Goal: Task Accomplishment & Management: Manage account settings

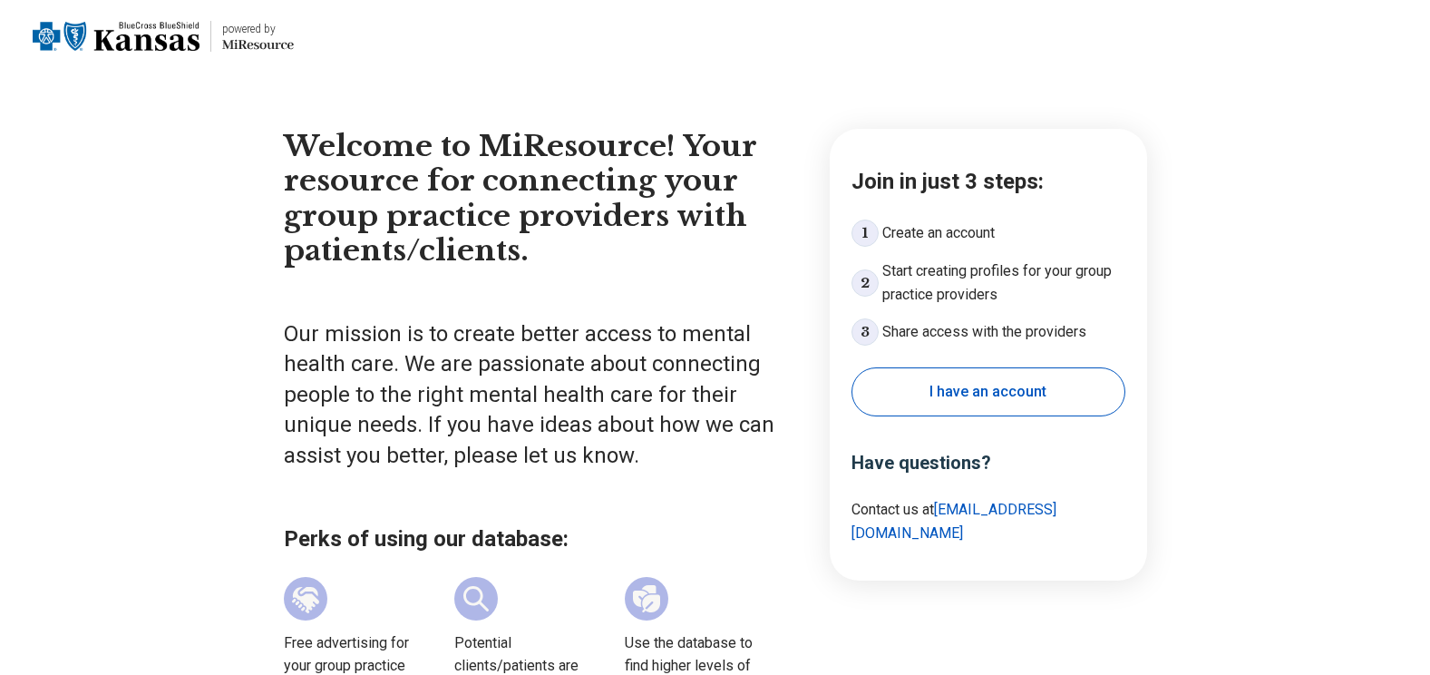
click at [908, 391] on button "I have an account" at bounding box center [989, 391] width 274 height 49
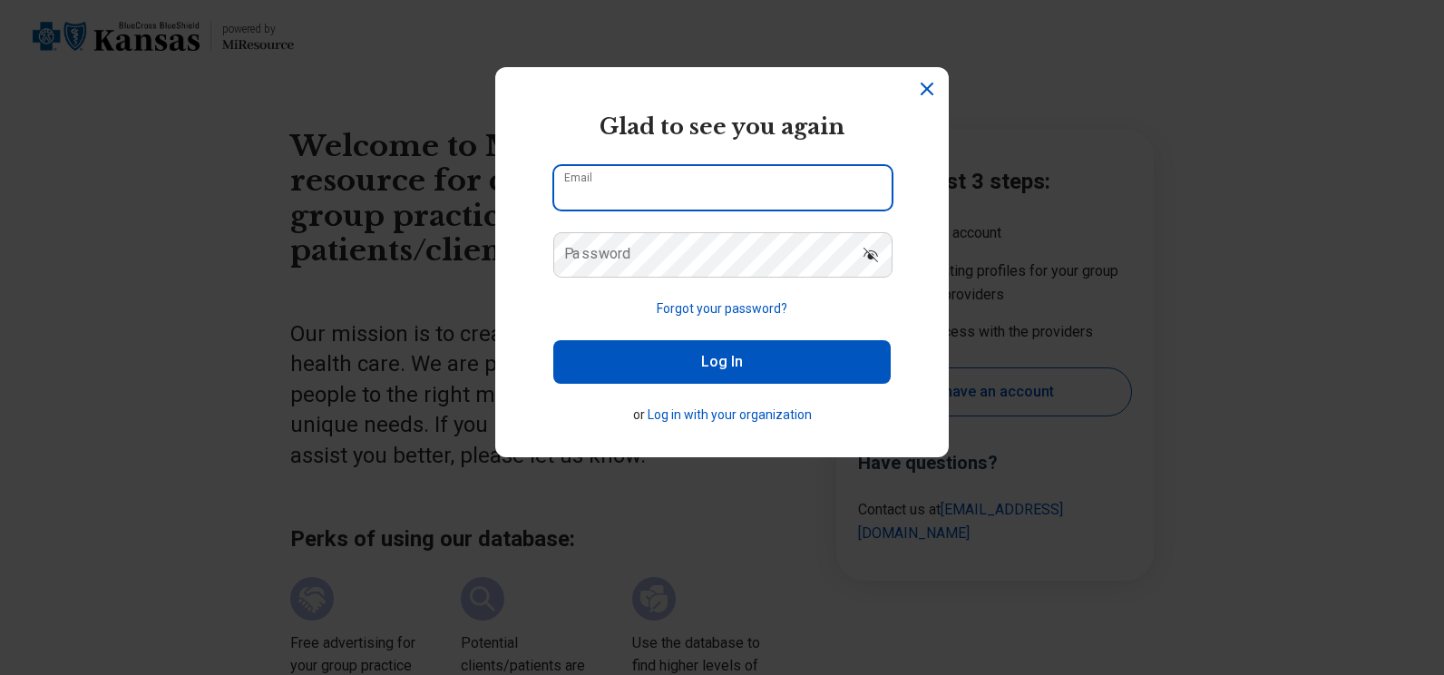
type input "**********"
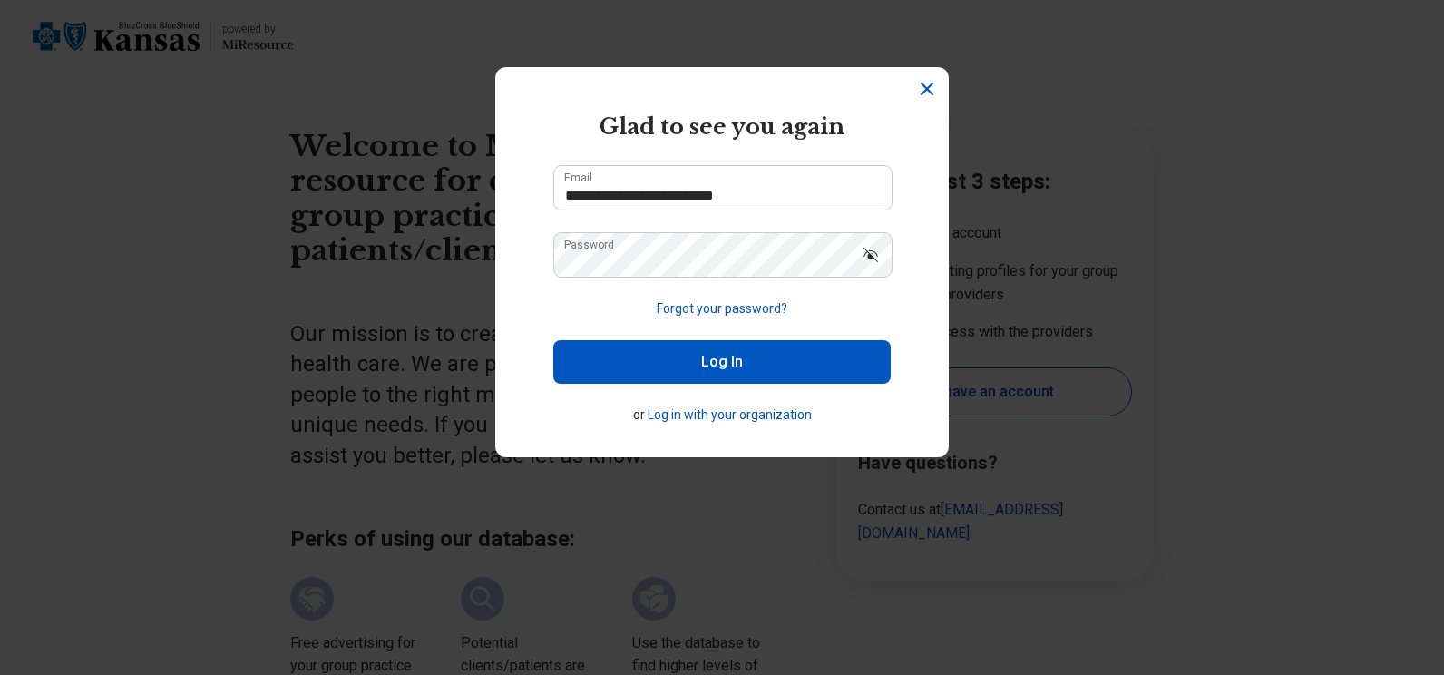
click at [758, 353] on button "Log In" at bounding box center [721, 362] width 337 height 44
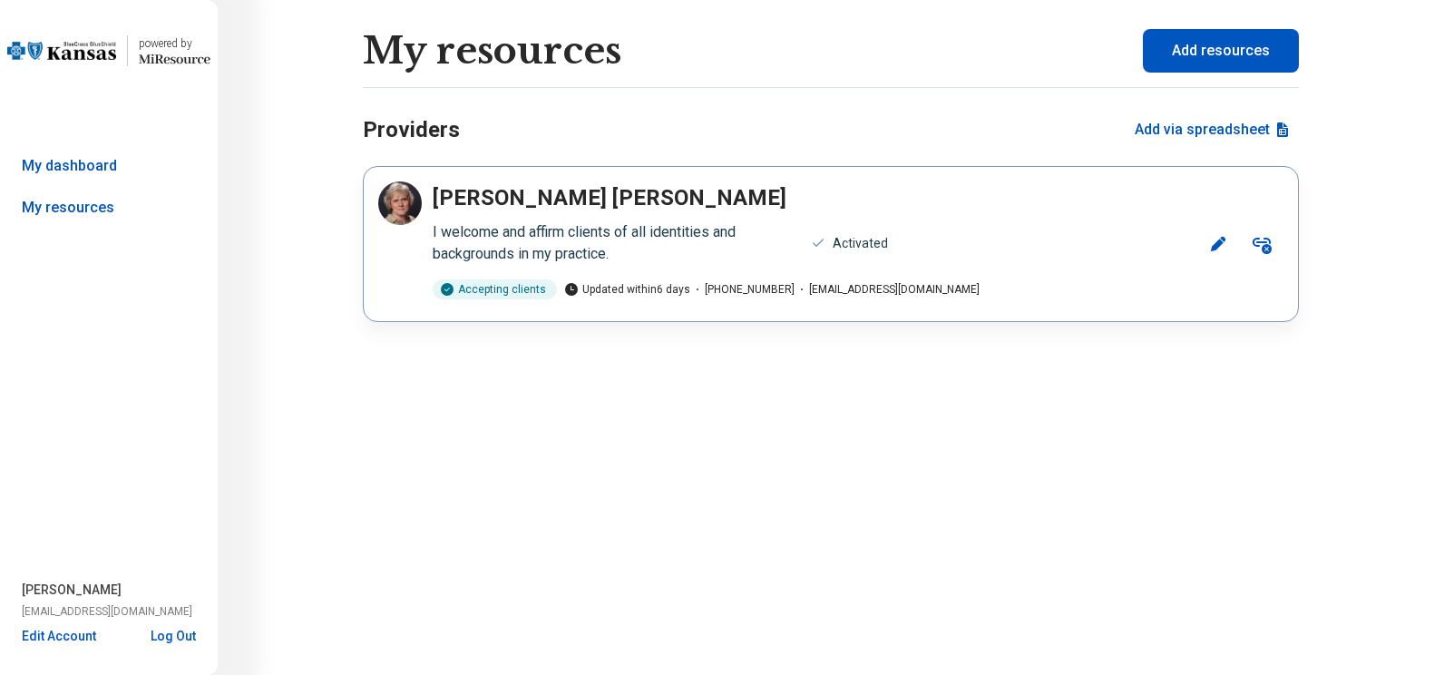
click at [1232, 251] on button "Edit" at bounding box center [1218, 244] width 44 height 44
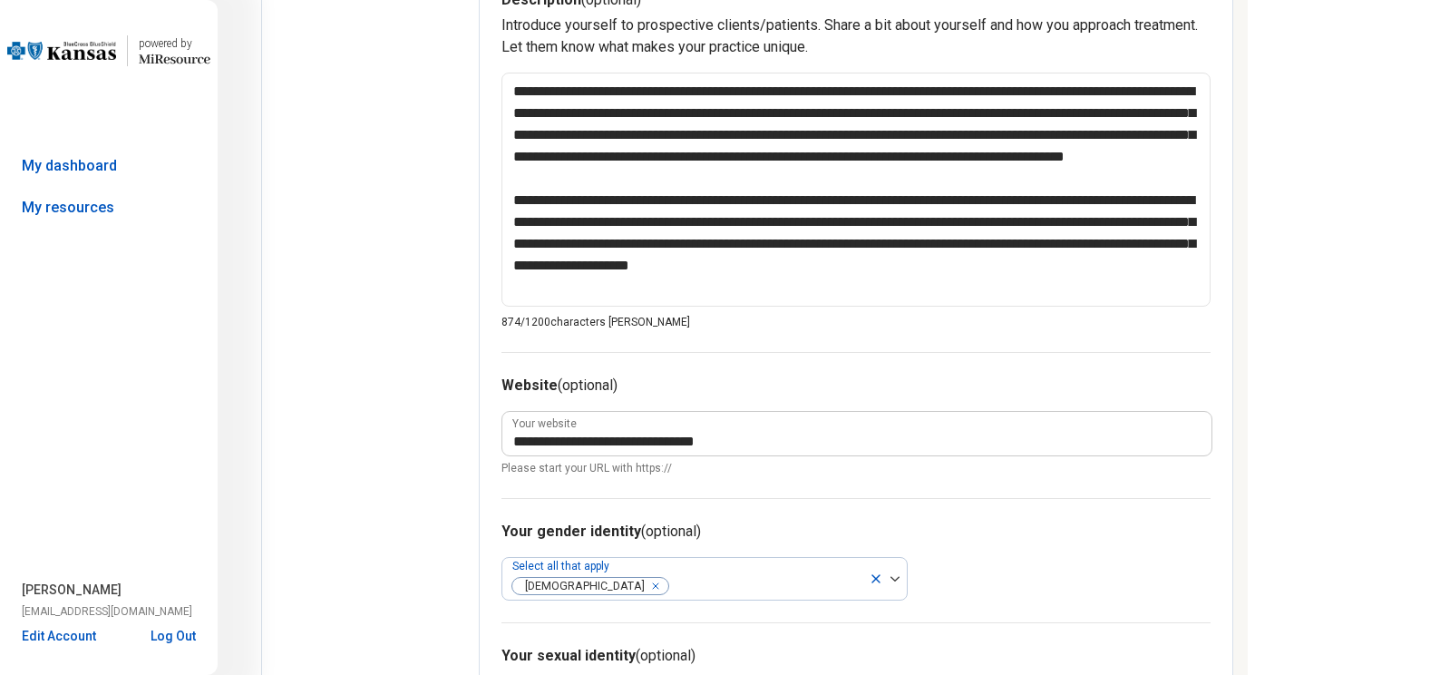
scroll to position [972, 0]
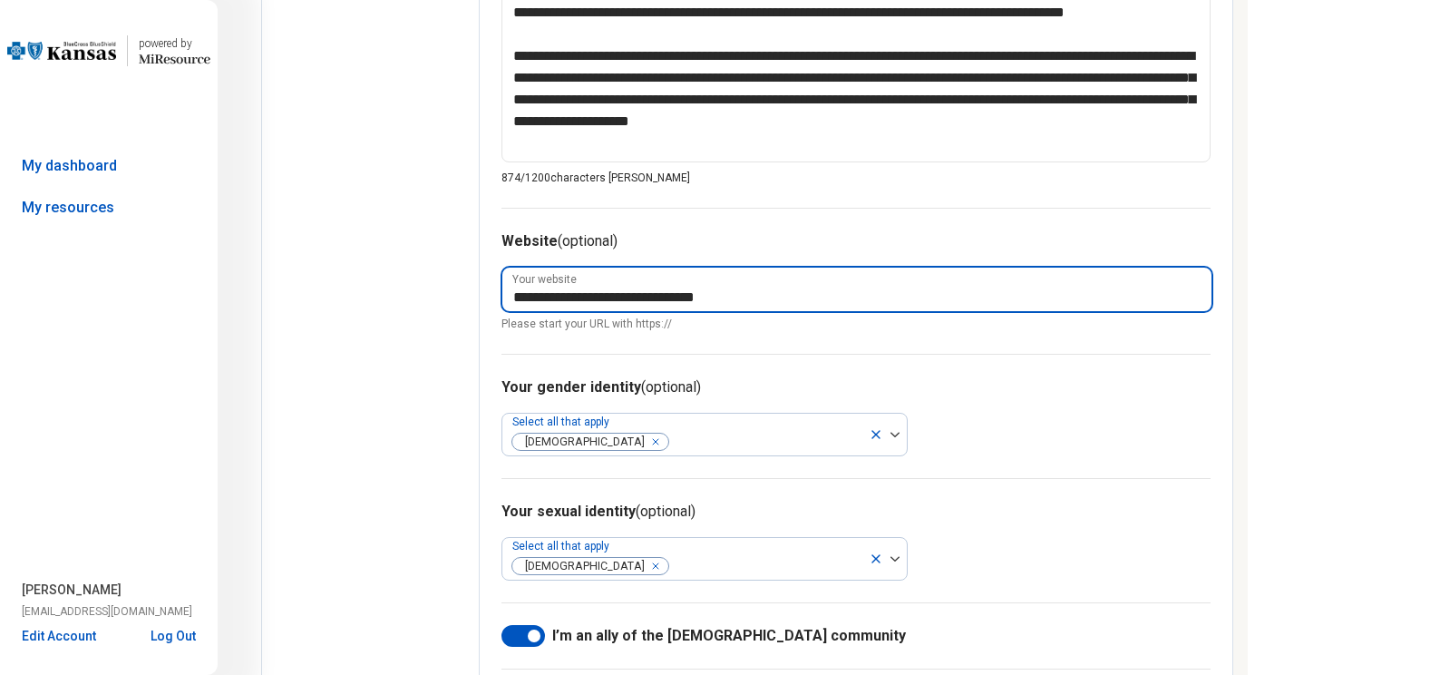
click at [771, 292] on input "**********" at bounding box center [856, 290] width 709 height 44
type textarea "*"
type input "**********"
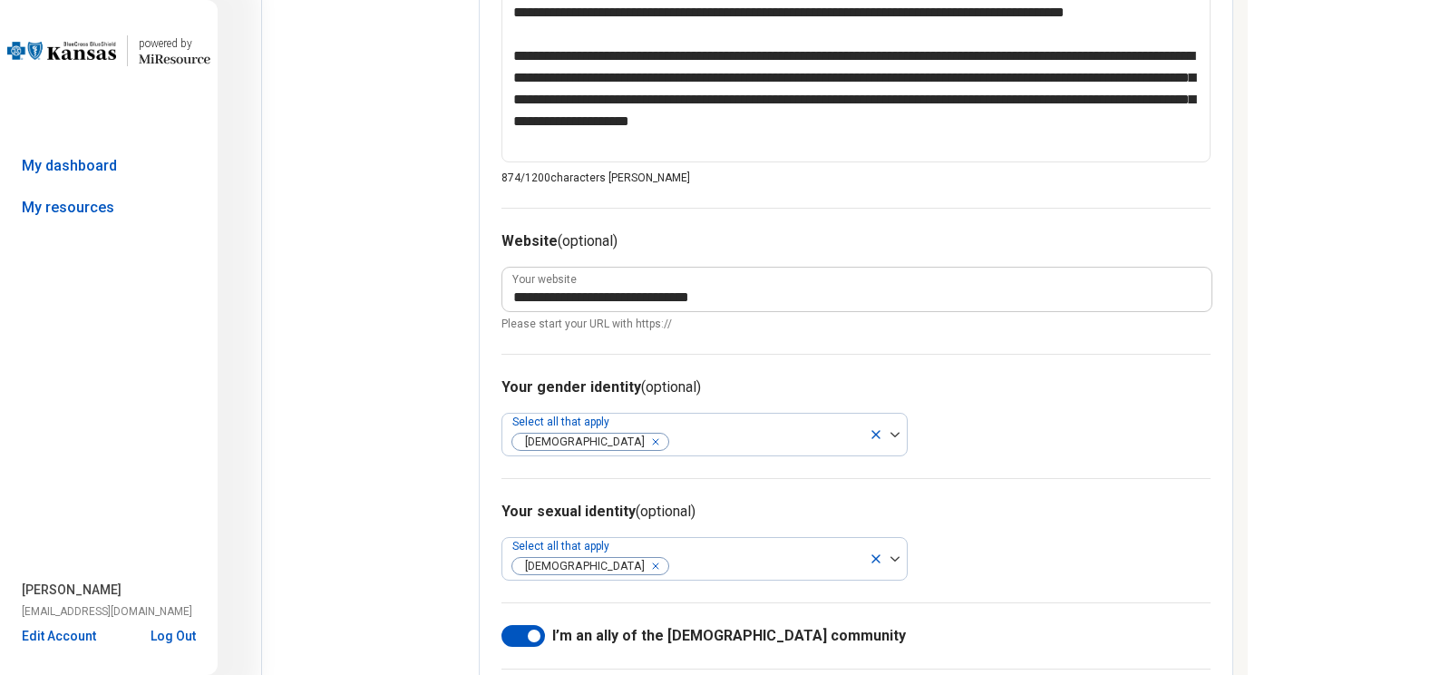
click at [918, 360] on div "Your gender identity (optional) Select all that apply [DEMOGRAPHIC_DATA]" at bounding box center [856, 416] width 709 height 124
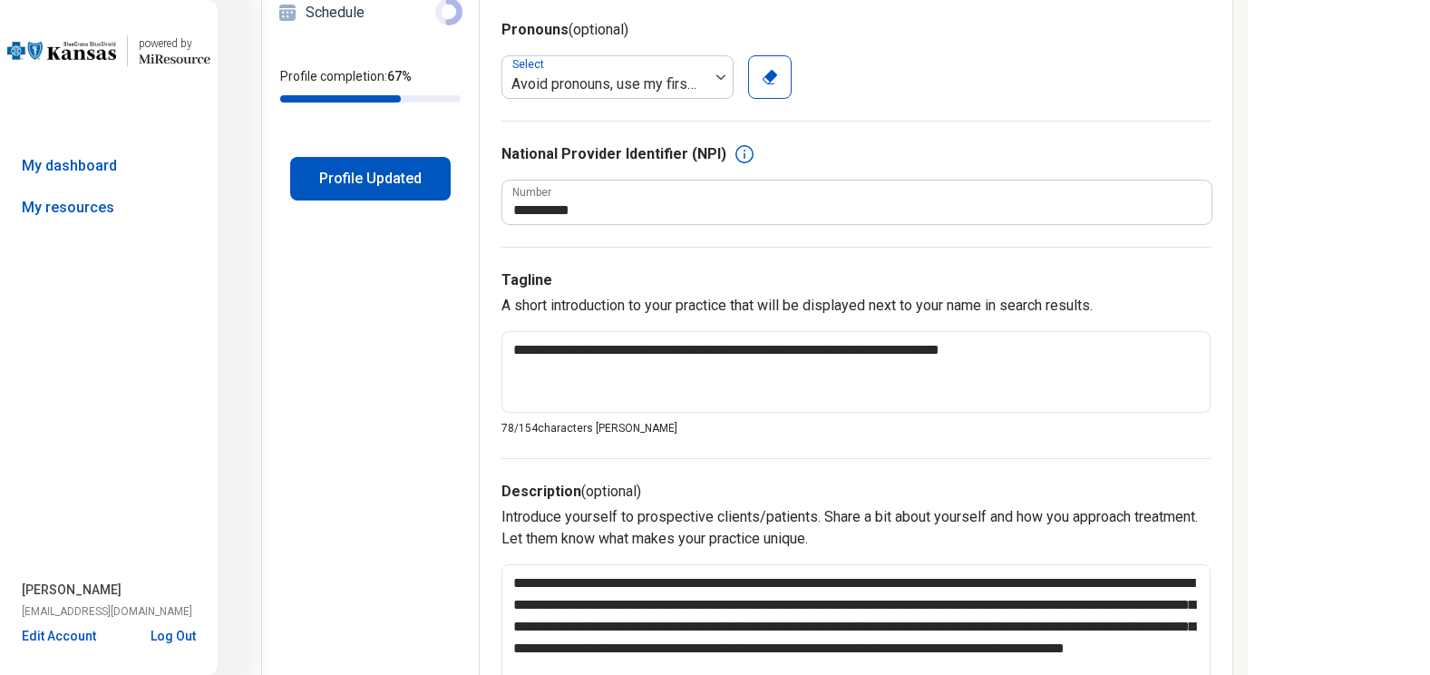
scroll to position [0, 0]
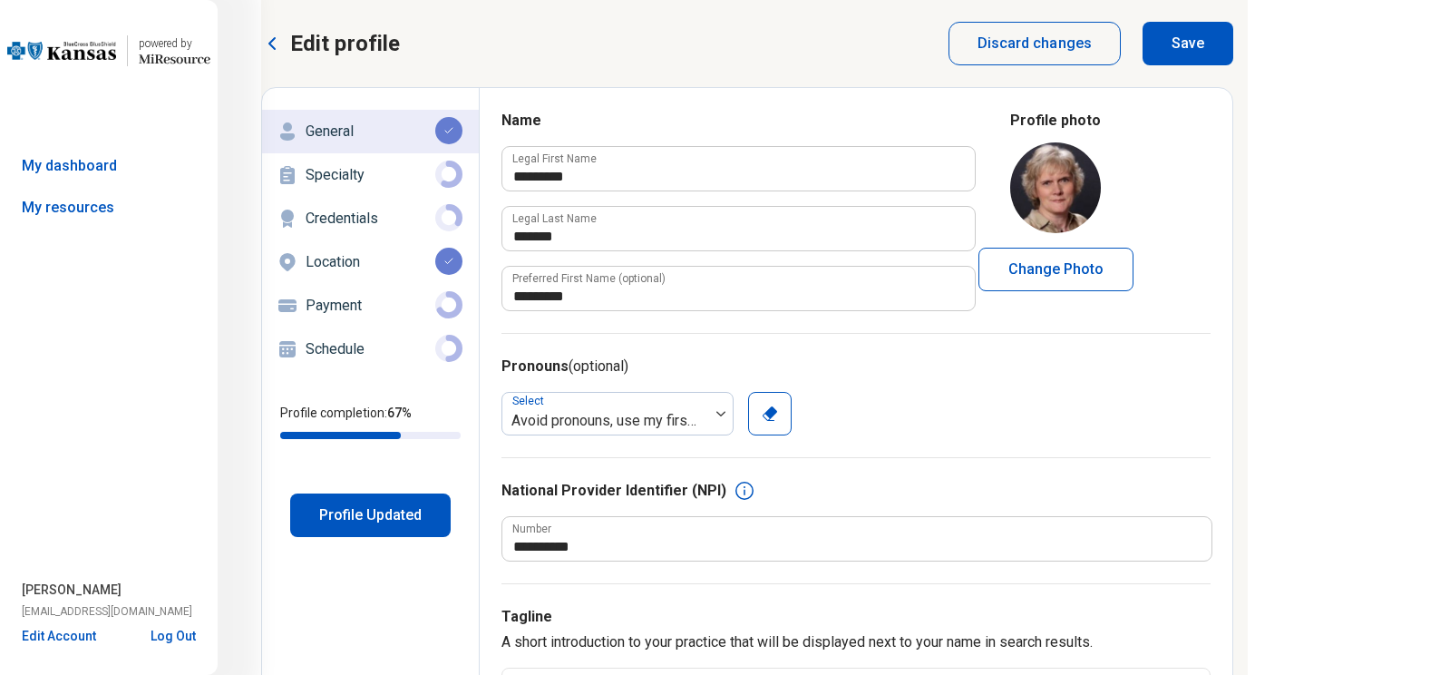
click at [293, 178] on icon at bounding box center [287, 175] width 15 height 18
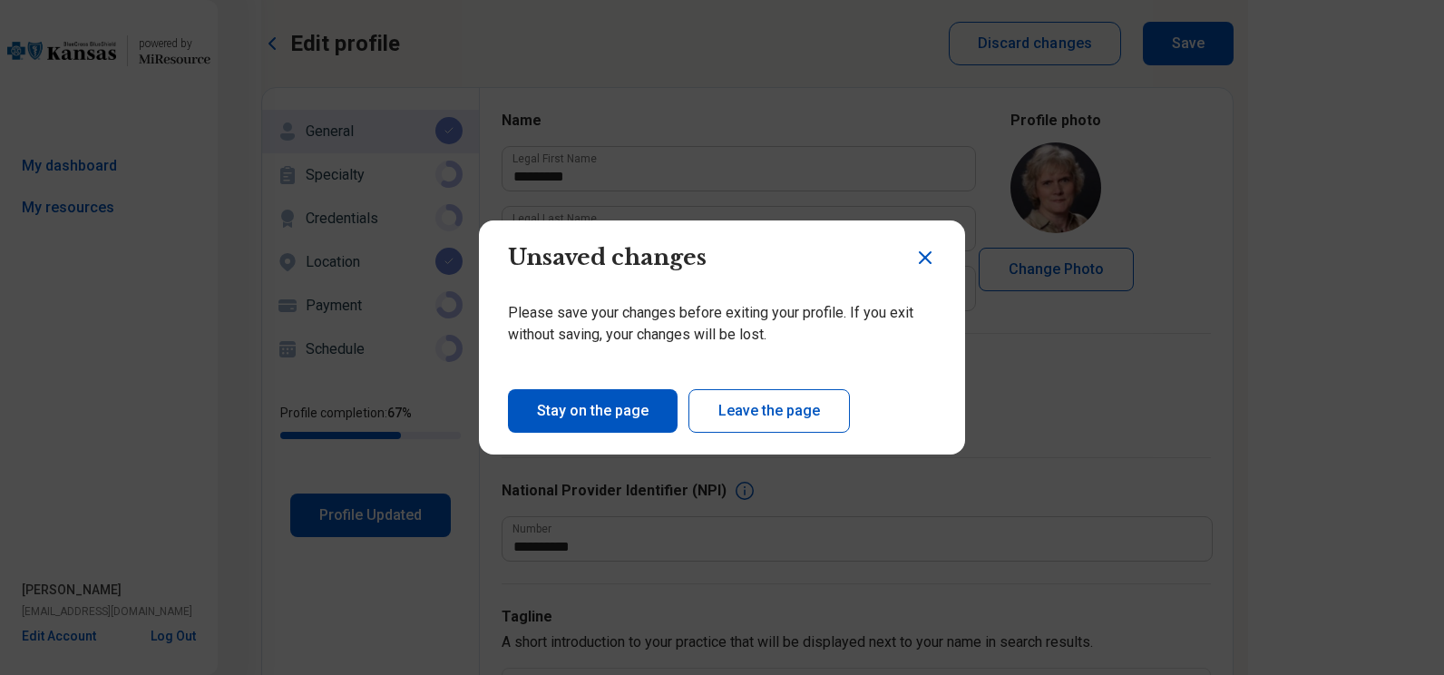
click at [736, 404] on button "Leave the page" at bounding box center [768, 411] width 161 height 44
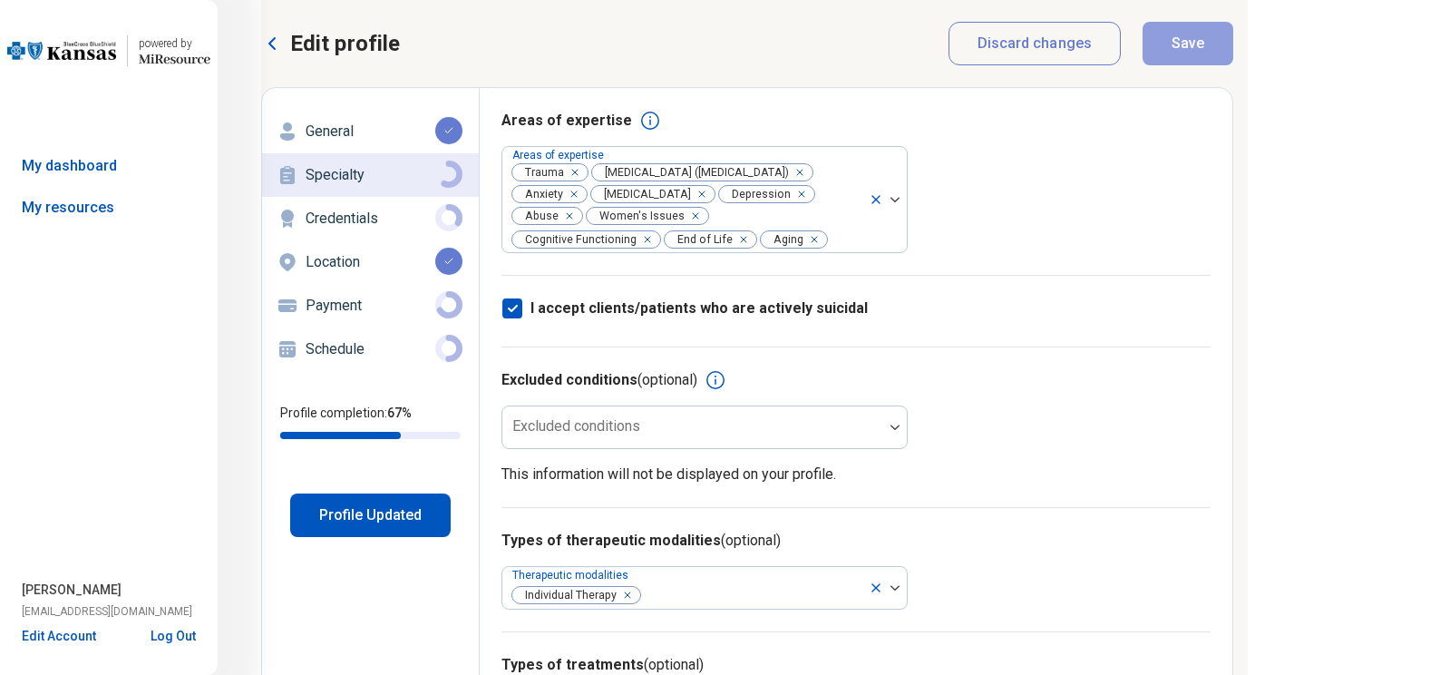
click at [346, 224] on p "Credentials" at bounding box center [371, 219] width 130 height 22
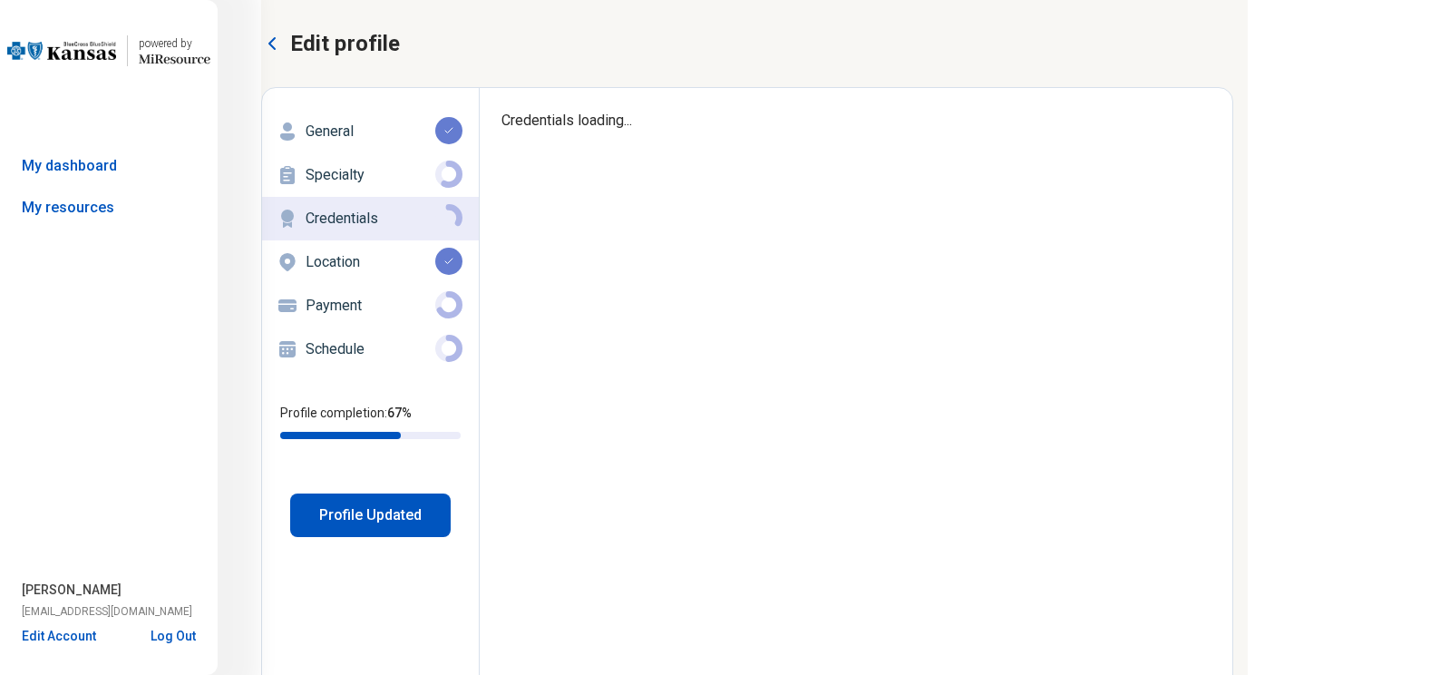
type textarea "*"
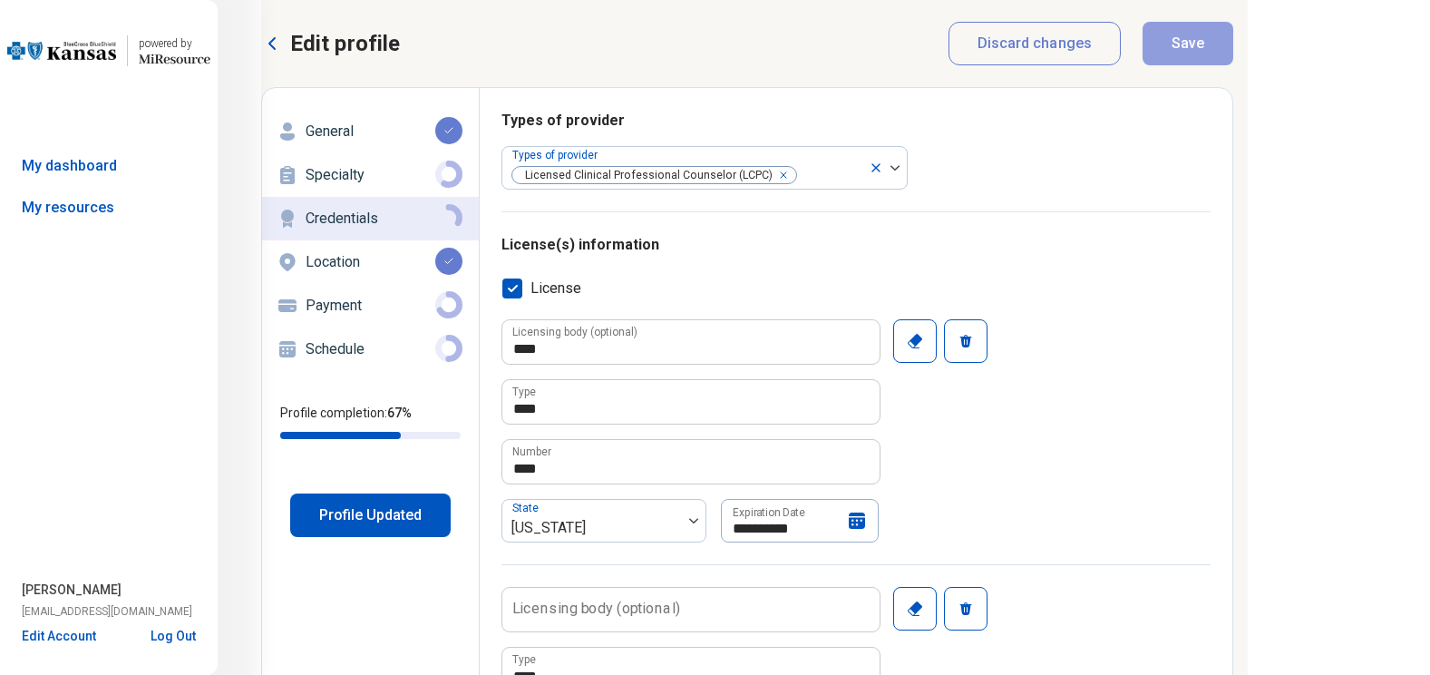
click at [328, 258] on p "Location" at bounding box center [371, 262] width 130 height 22
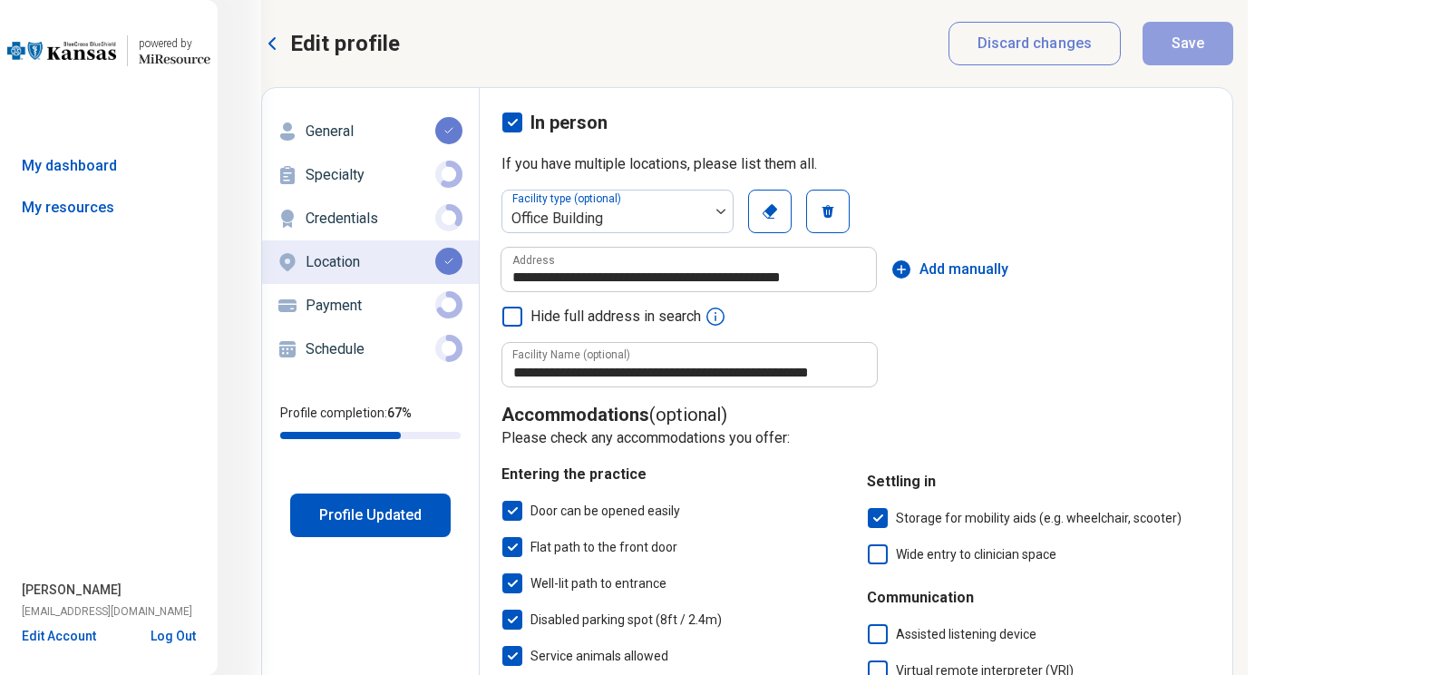
click at [923, 270] on span "Add manually" at bounding box center [964, 269] width 89 height 22
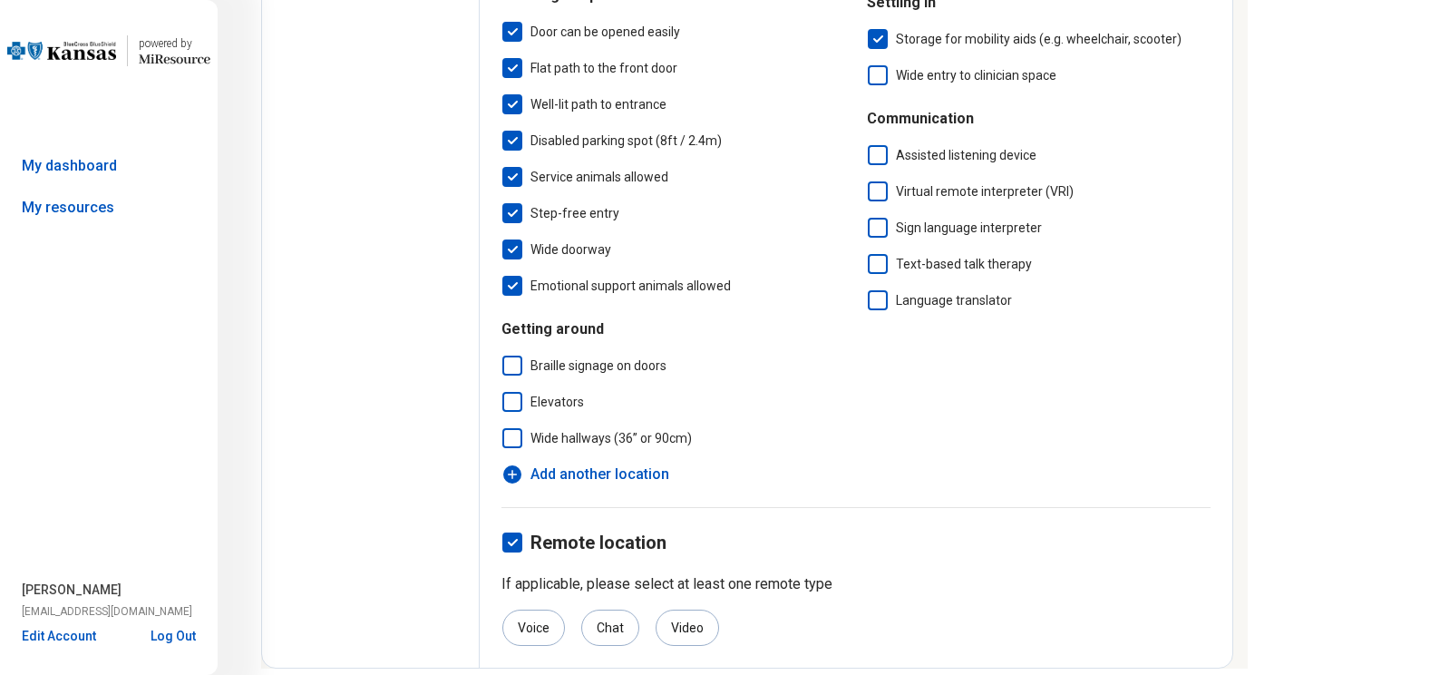
scroll to position [1464, 0]
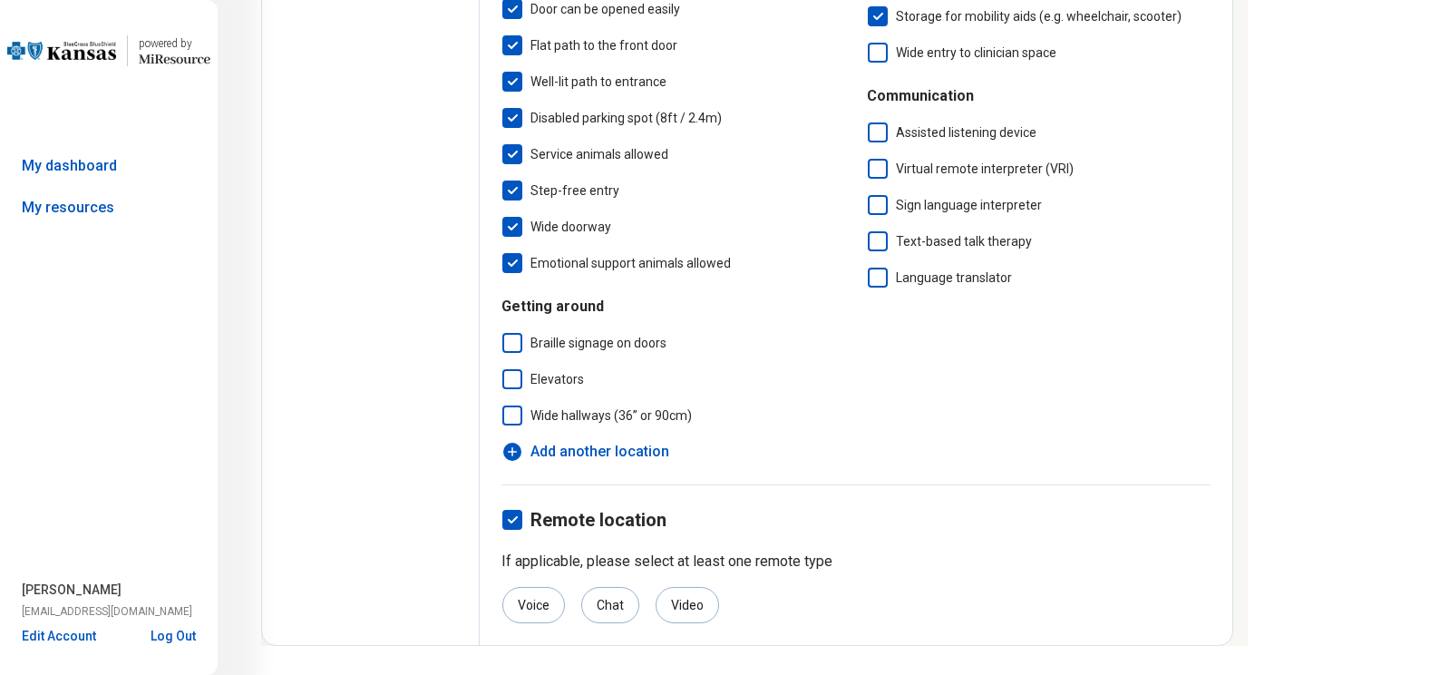
click at [540, 455] on span "Add another location" at bounding box center [600, 452] width 139 height 22
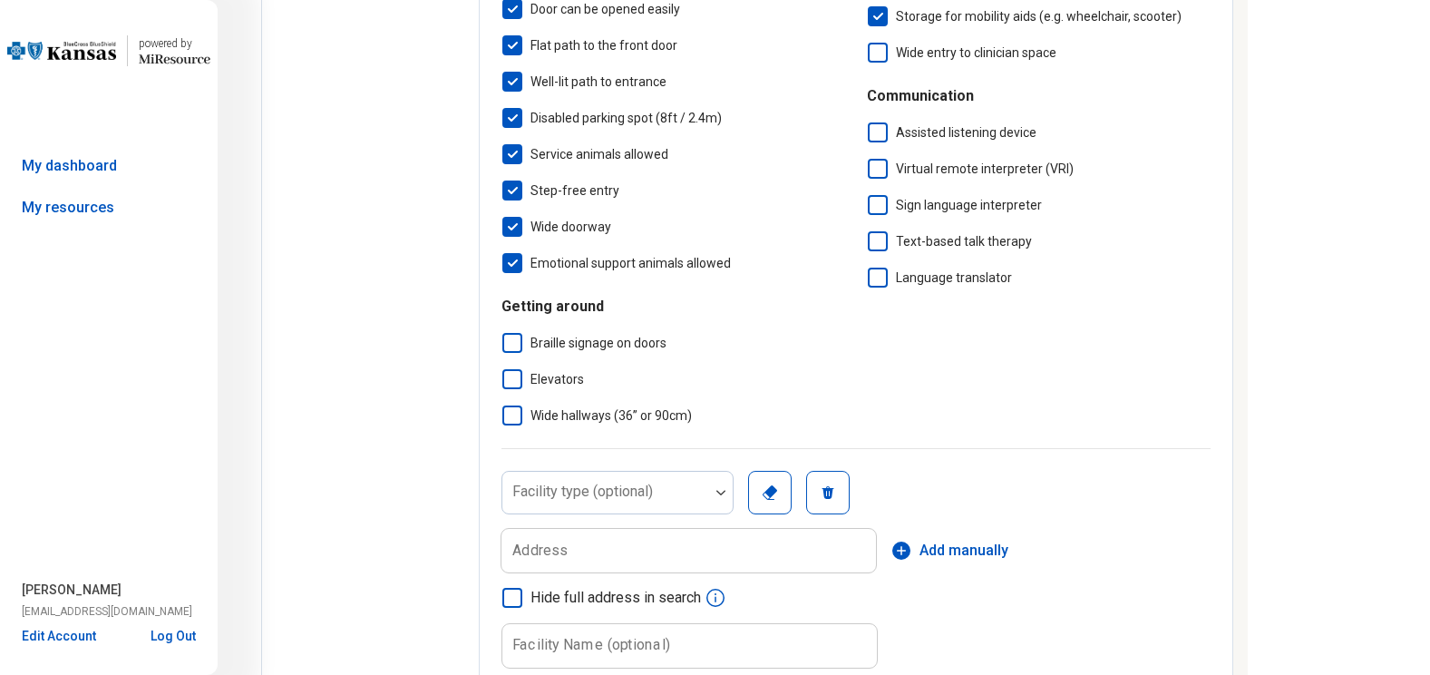
scroll to position [9, 0]
click at [558, 492] on div "Facility type (optional)" at bounding box center [618, 493] width 232 height 44
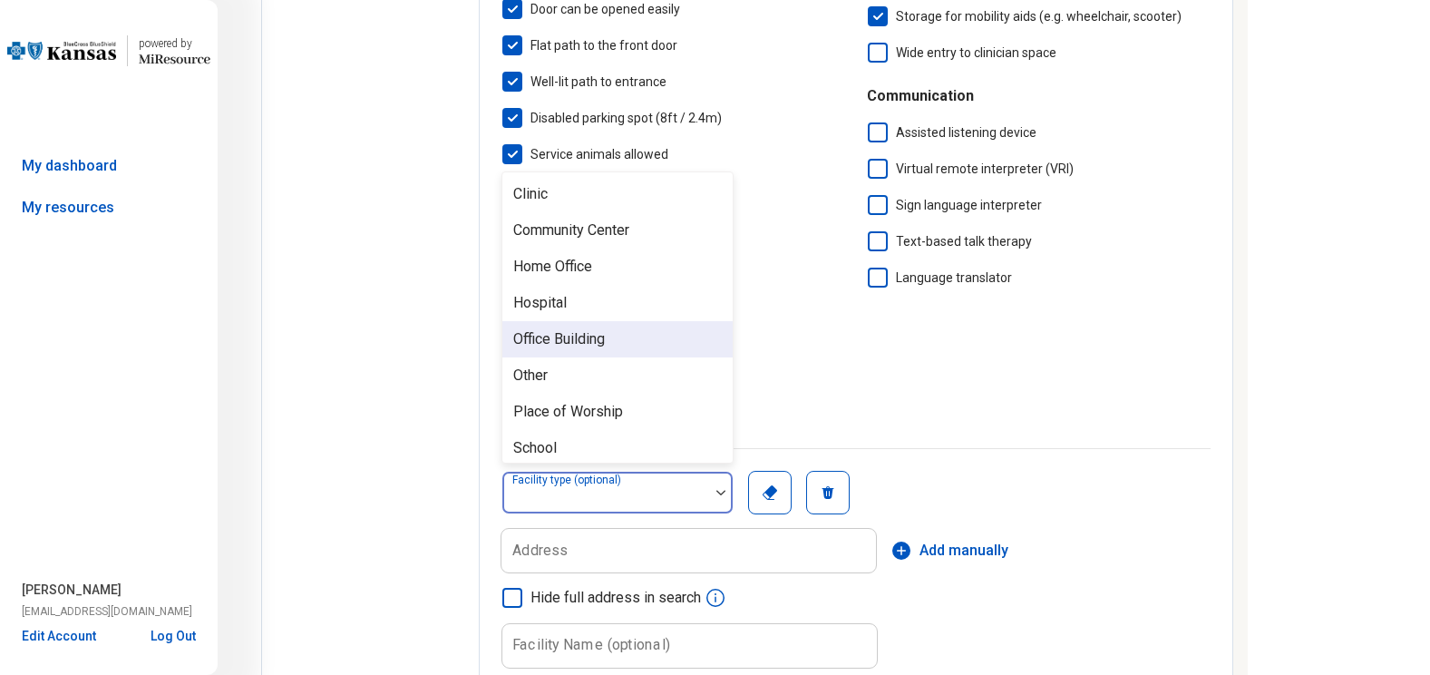
click at [537, 338] on div "Office Building" at bounding box center [559, 339] width 92 height 22
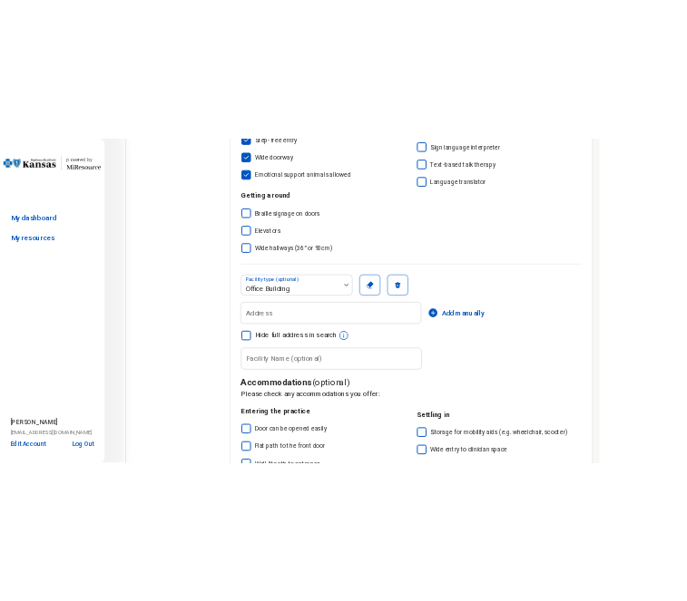
scroll to position [1682, 0]
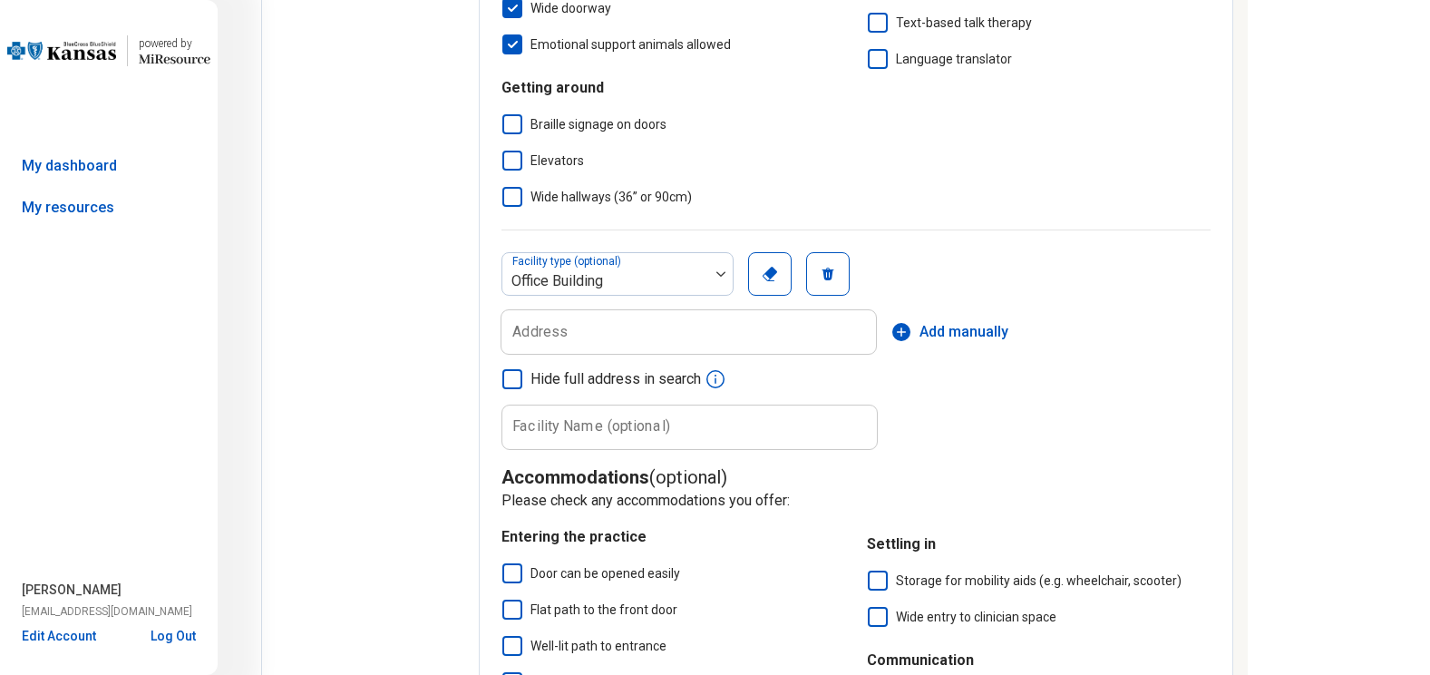
click at [537, 338] on label "Address" at bounding box center [539, 332] width 55 height 15
click at [537, 338] on input "Address" at bounding box center [689, 332] width 375 height 44
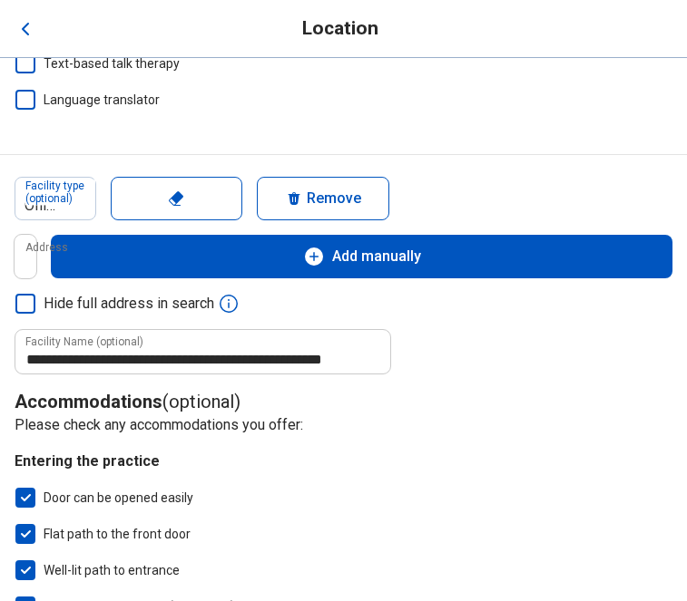
scroll to position [1682, 93]
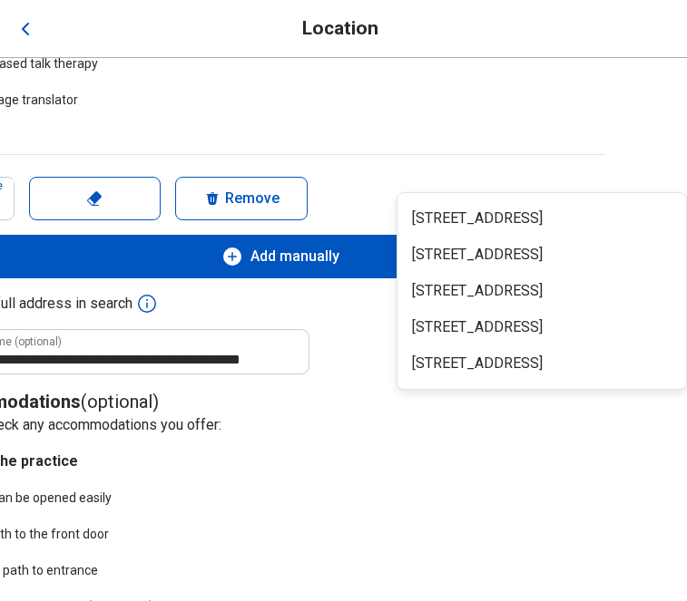
type input "**********"
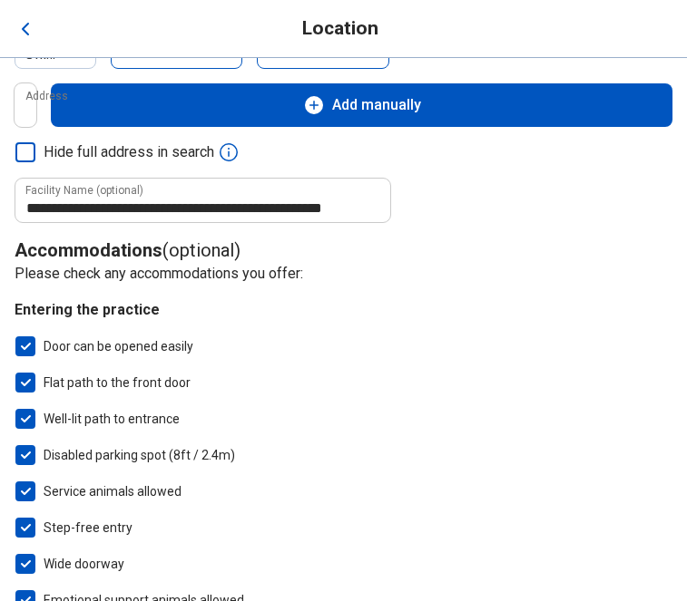
scroll to position [1834, 362]
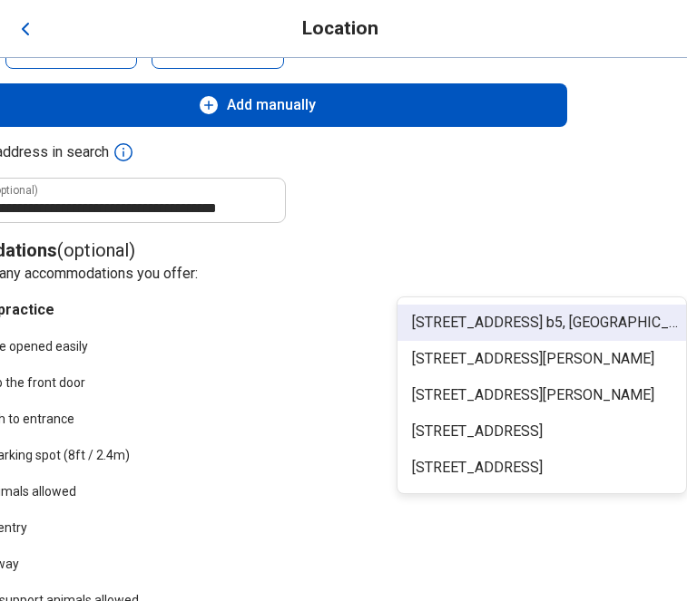
click at [412, 325] on span "[STREET_ADDRESS] b8, [GEOGRAPHIC_DATA], [GEOGRAPHIC_DATA]" at bounding box center [545, 323] width 267 height 22
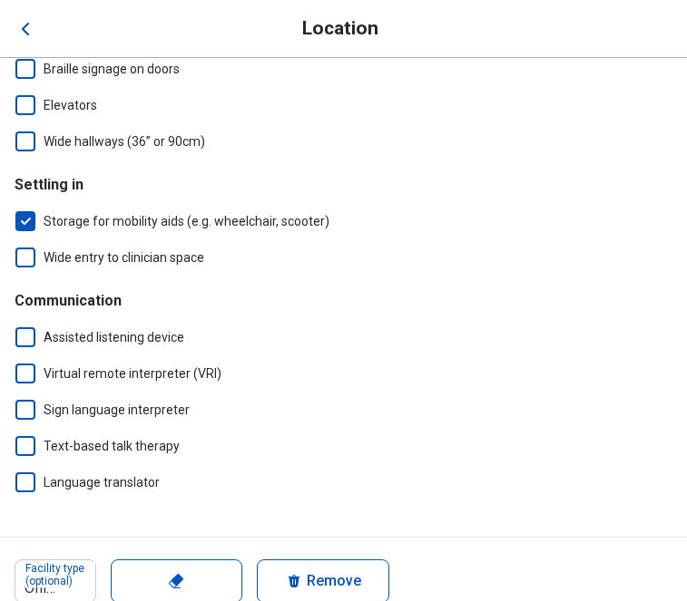
scroll to position [2450, 362]
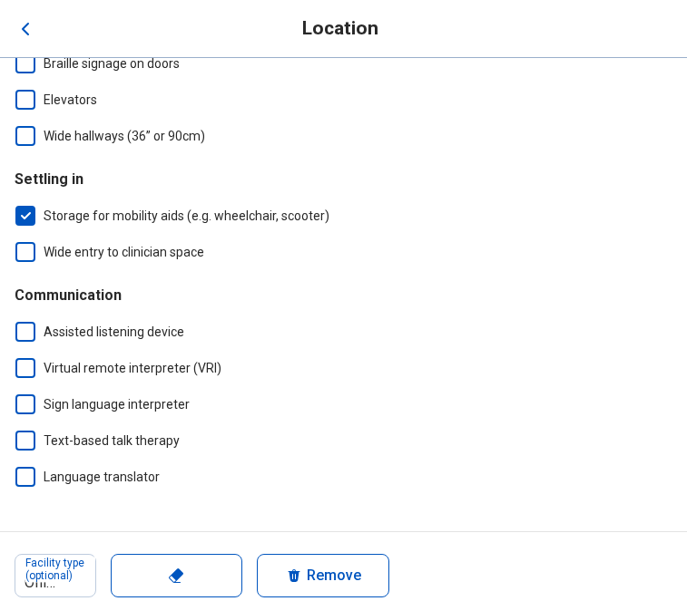
type input "**********"
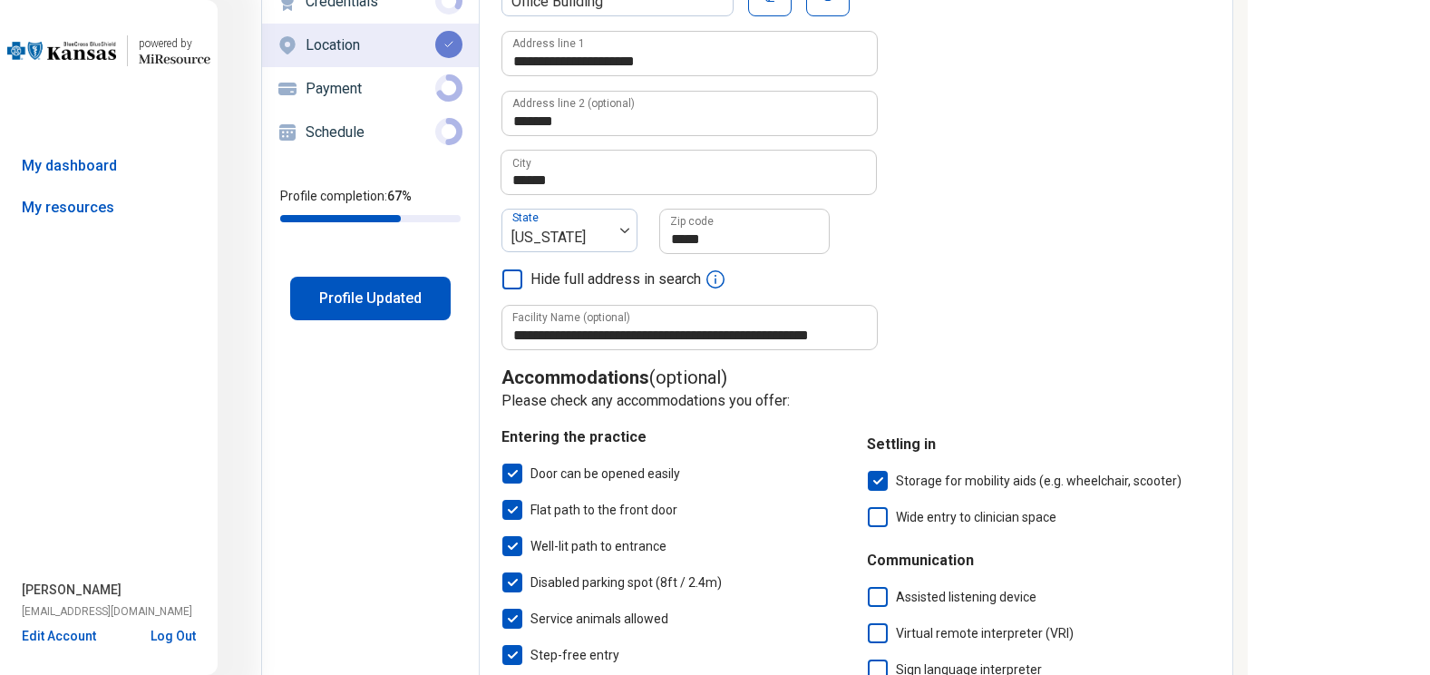
scroll to position [0, 0]
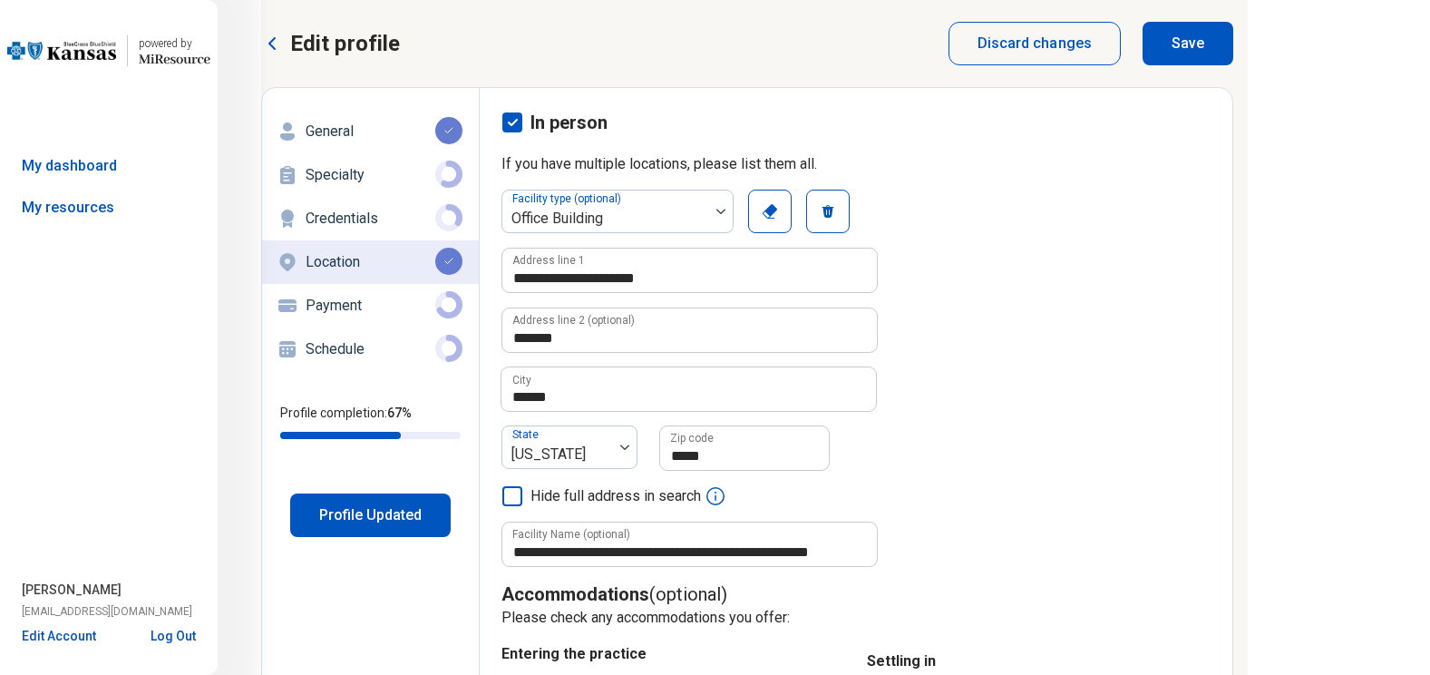
click at [1184, 35] on button "Save" at bounding box center [1188, 44] width 91 height 44
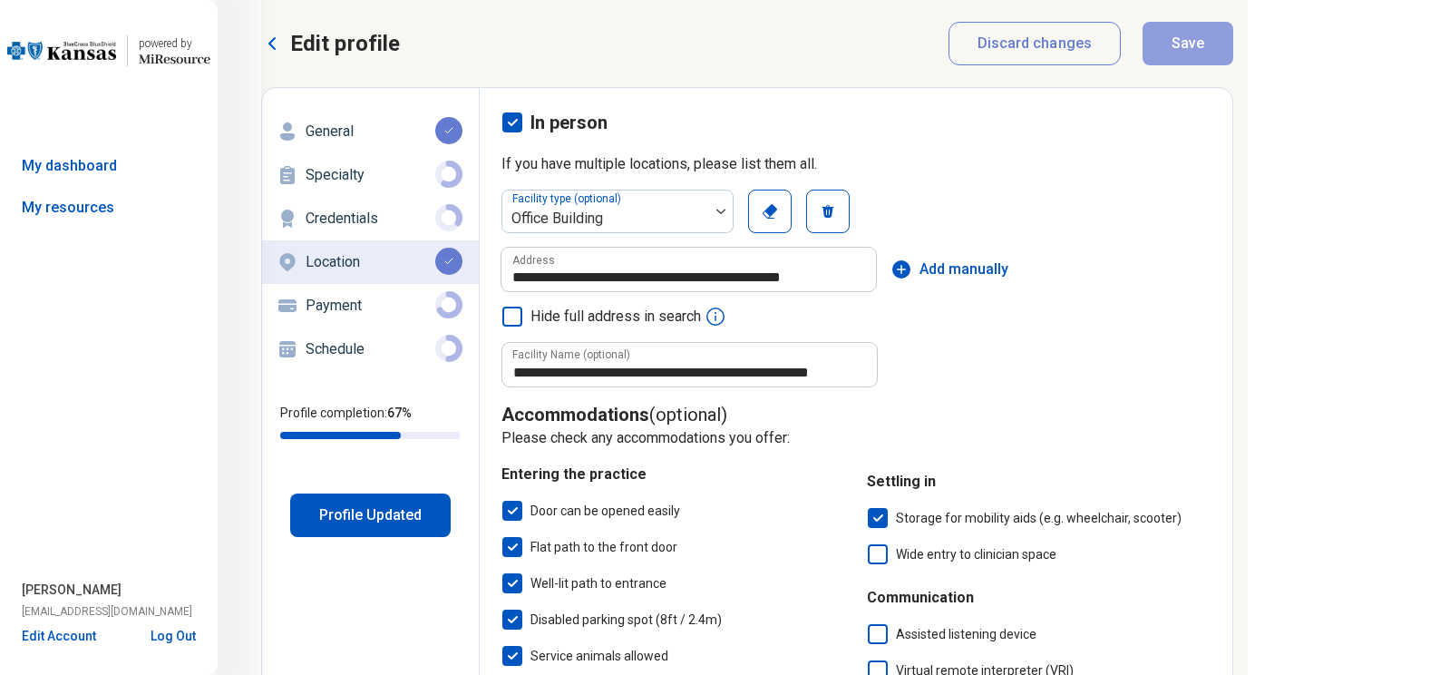
click at [351, 304] on p "Payment" at bounding box center [371, 306] width 130 height 22
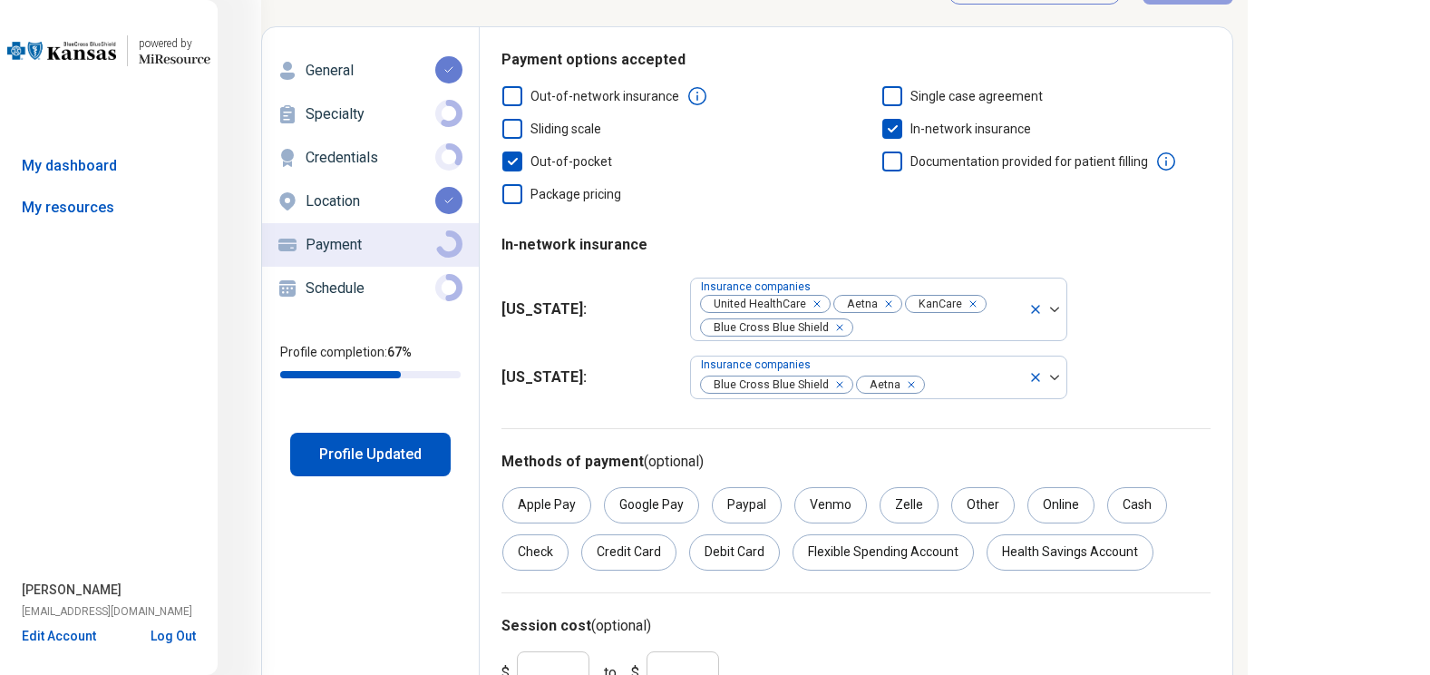
scroll to position [176, 0]
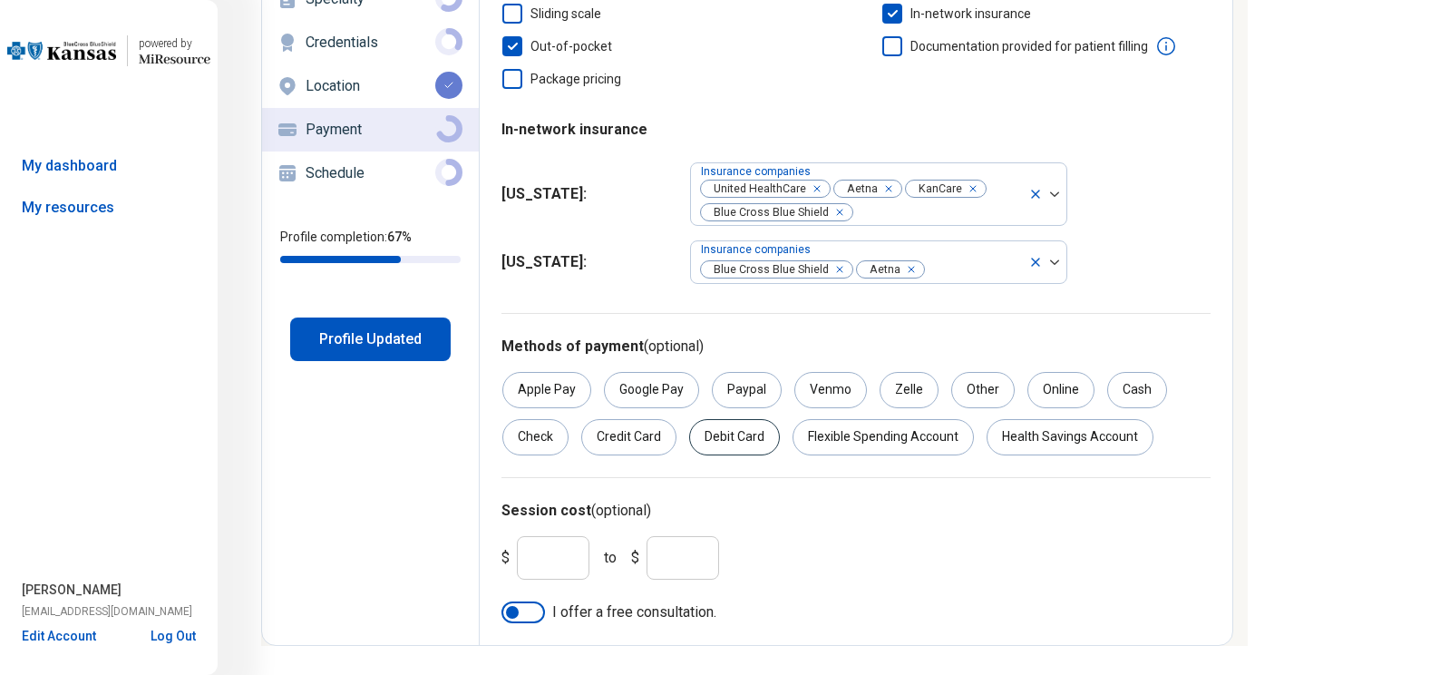
click at [696, 437] on div "Debit Card" at bounding box center [734, 437] width 91 height 36
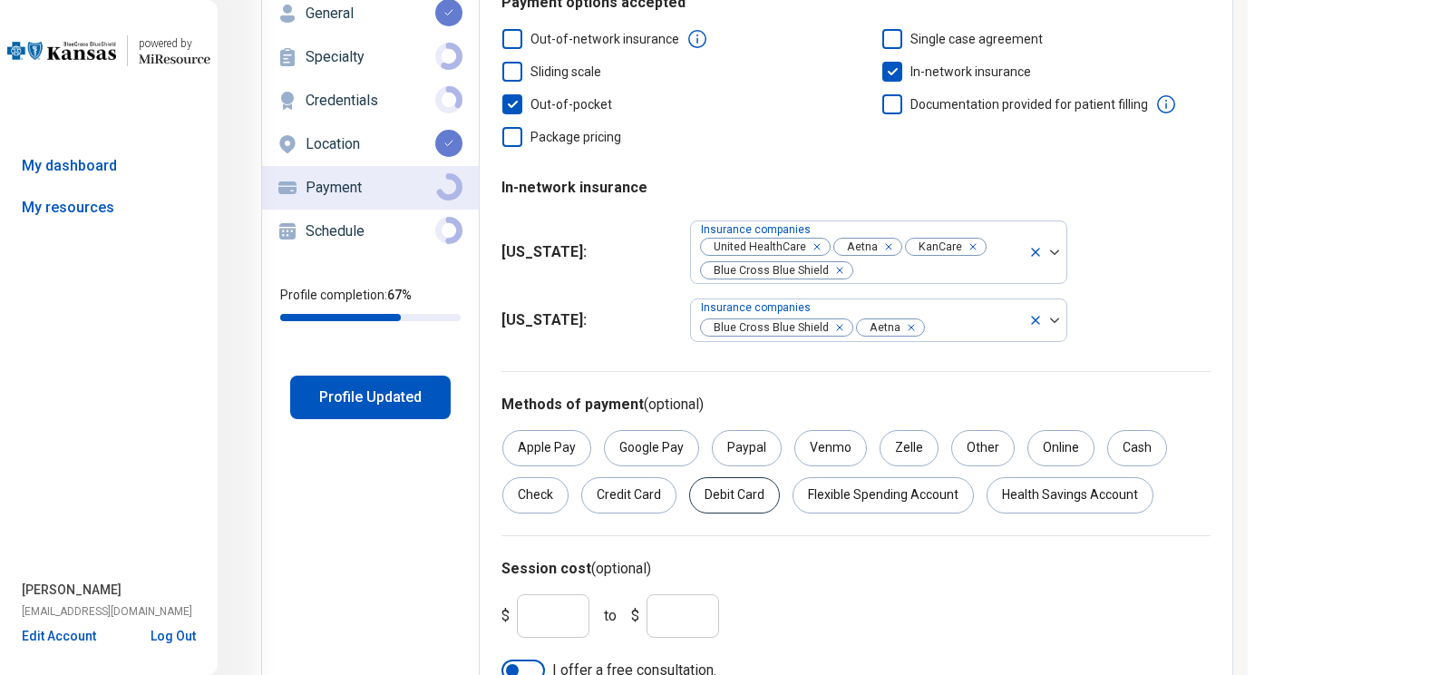
scroll to position [0, 0]
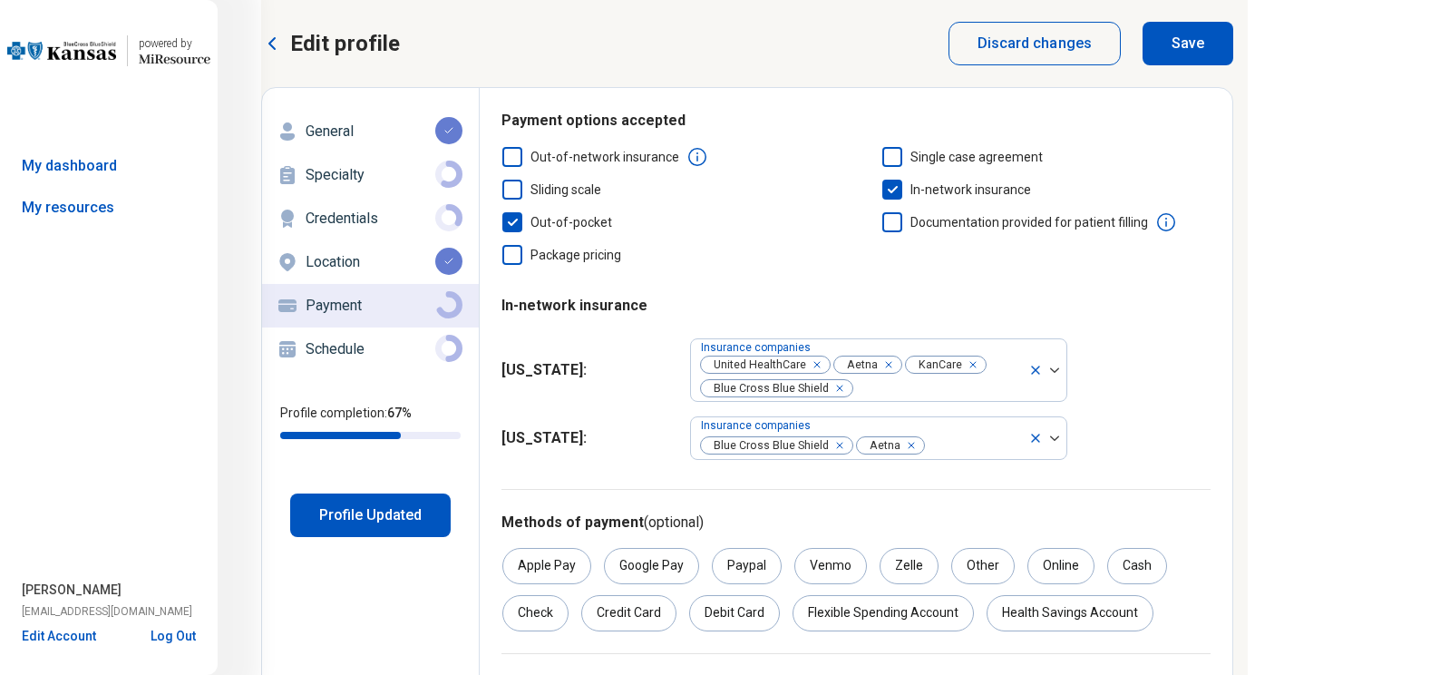
click at [1169, 69] on div "Edit profile Discard changes Save Edit profile General Specialty Credentials Lo…" at bounding box center [747, 422] width 972 height 800
click at [1175, 42] on button "Save" at bounding box center [1188, 44] width 91 height 44
click at [317, 343] on p "Schedule" at bounding box center [371, 349] width 130 height 22
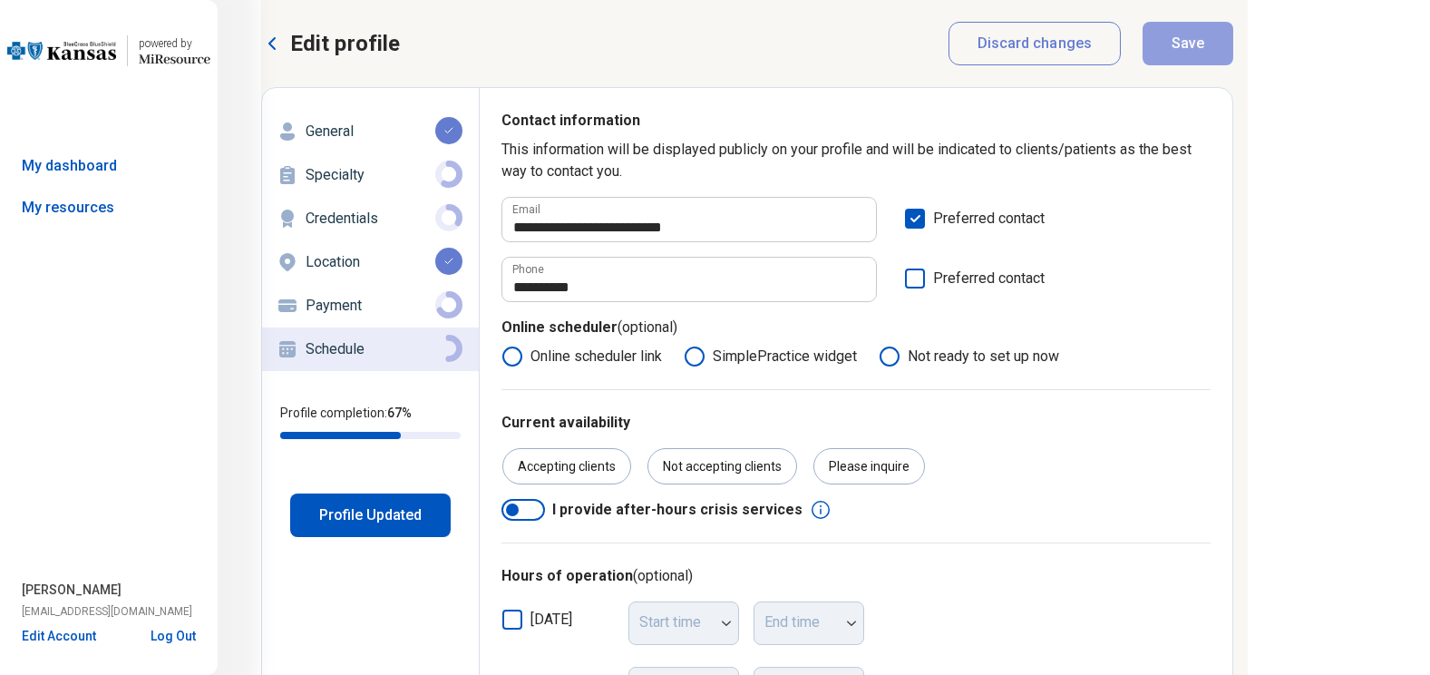
click at [336, 512] on button "Profile Updated" at bounding box center [370, 515] width 161 height 44
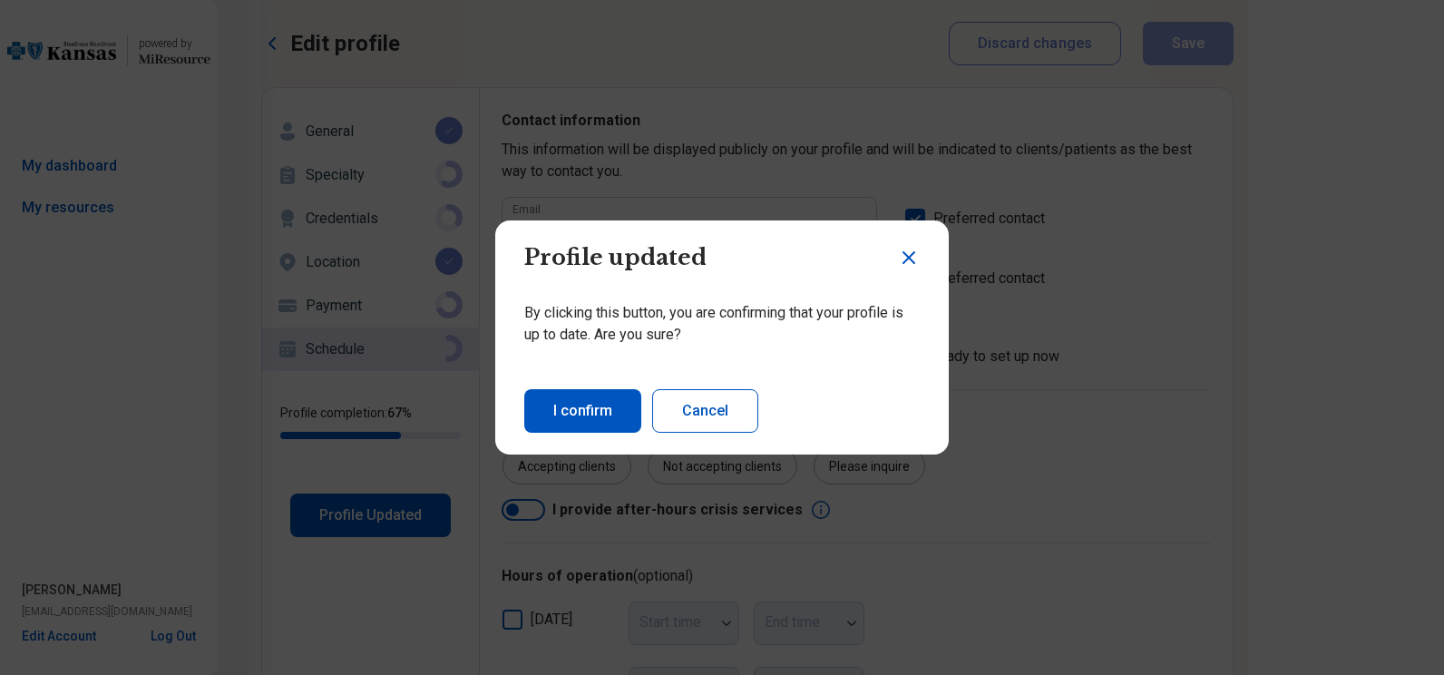
click at [557, 424] on button "I confirm" at bounding box center [582, 411] width 117 height 44
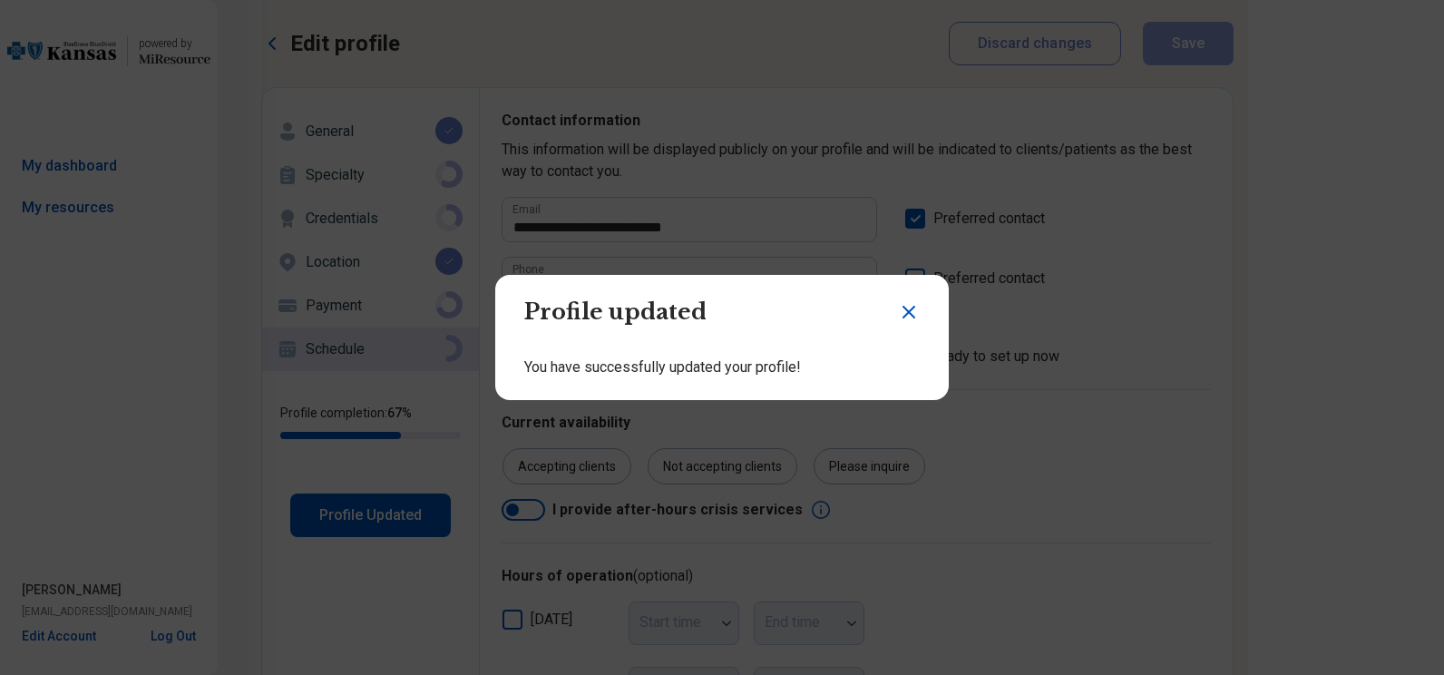
click at [903, 309] on icon "Close dialog" at bounding box center [908, 312] width 11 height 11
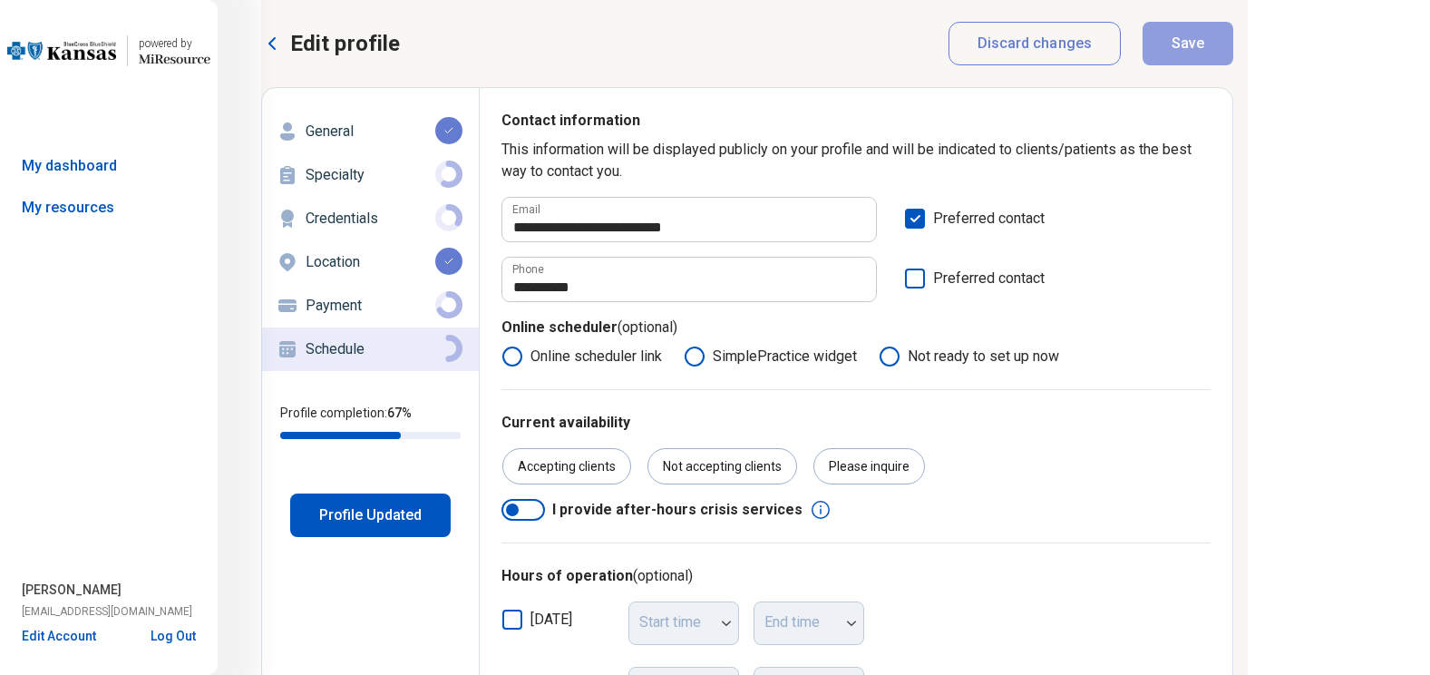
click at [149, 57] on icon at bounding box center [175, 59] width 72 height 10
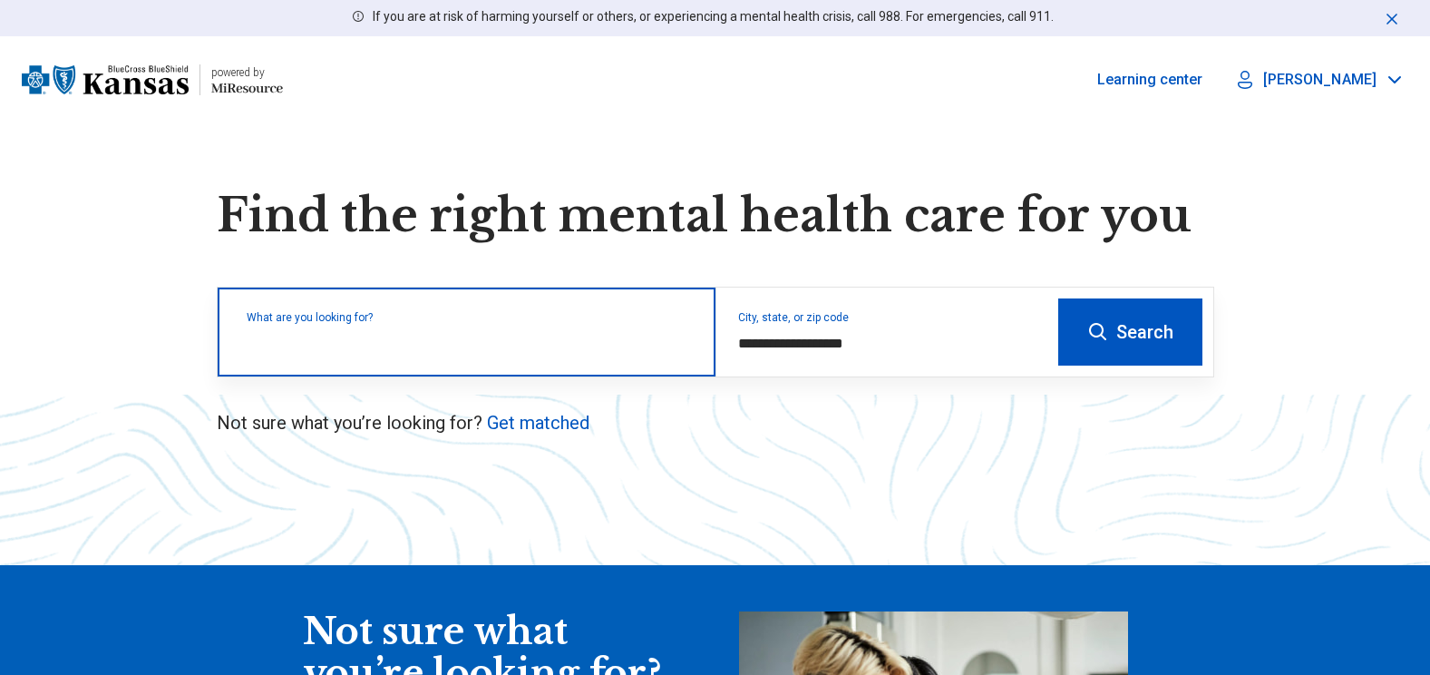
click at [292, 345] on input "text" at bounding box center [470, 341] width 447 height 22
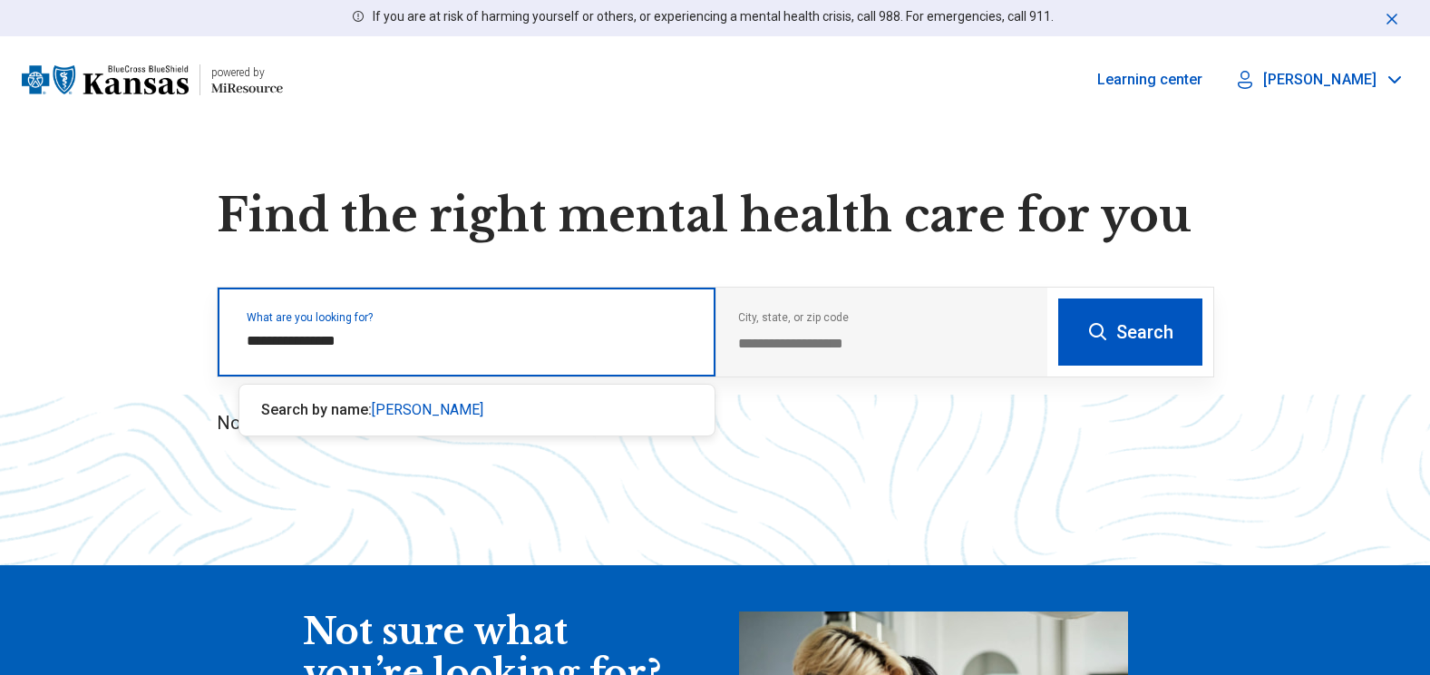
type input "**********"
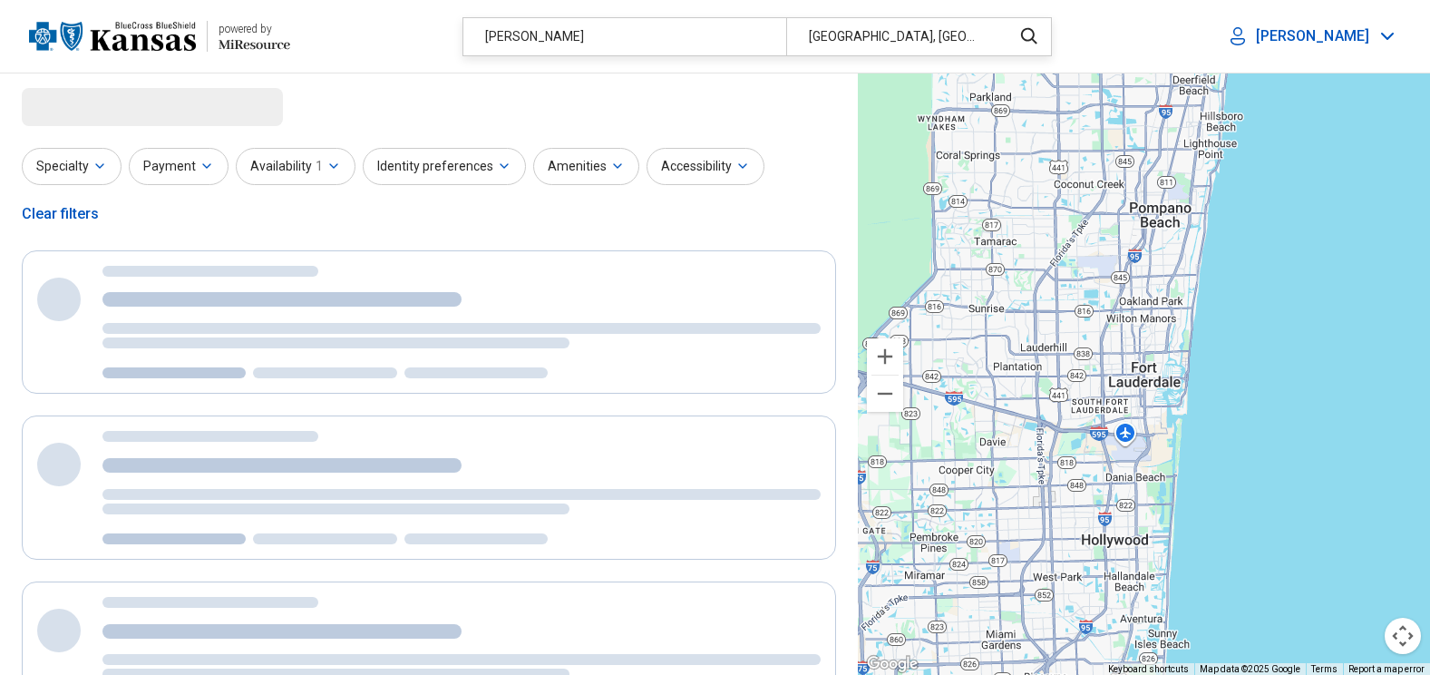
select select "***"
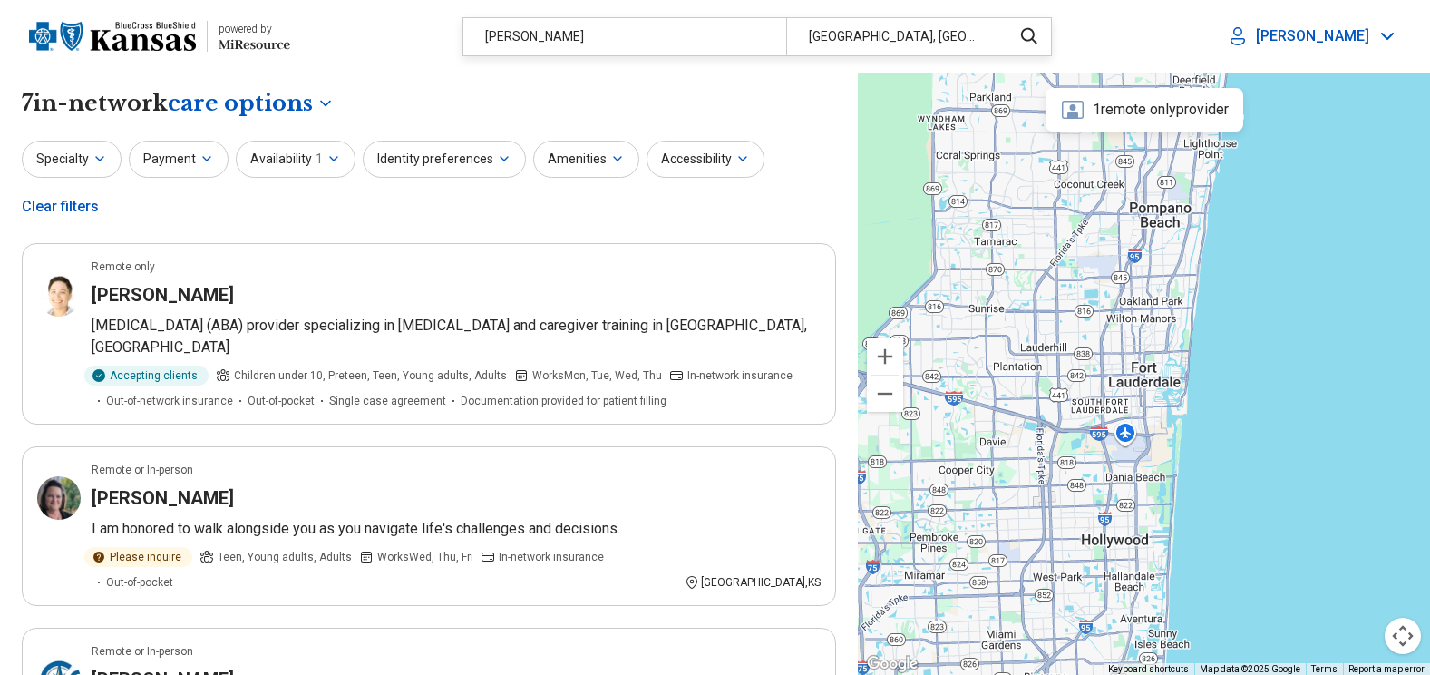
drag, startPoint x: 645, startPoint y: 30, endPoint x: 311, endPoint y: 89, distance: 338.9
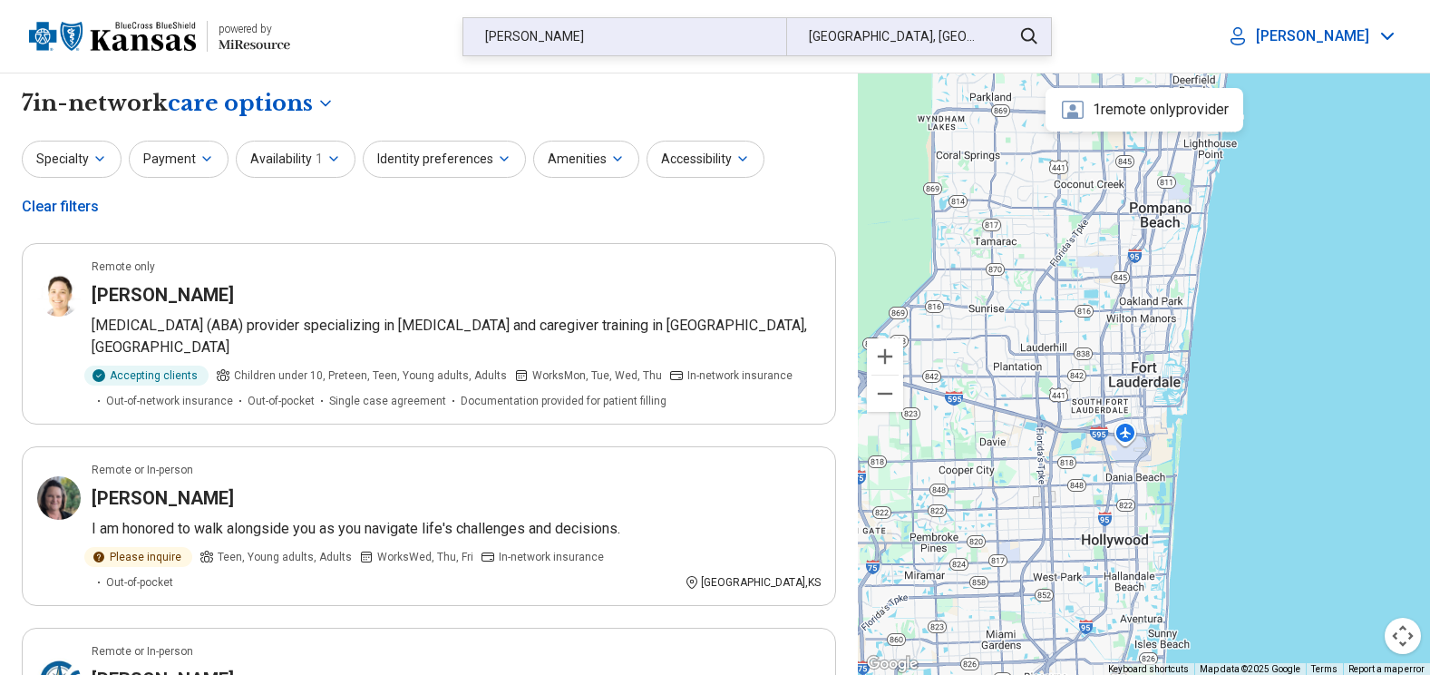
drag, startPoint x: 311, startPoint y: 89, endPoint x: 621, endPoint y: 28, distance: 316.1
click at [621, 28] on div "[PERSON_NAME]" at bounding box center [624, 36] width 323 height 37
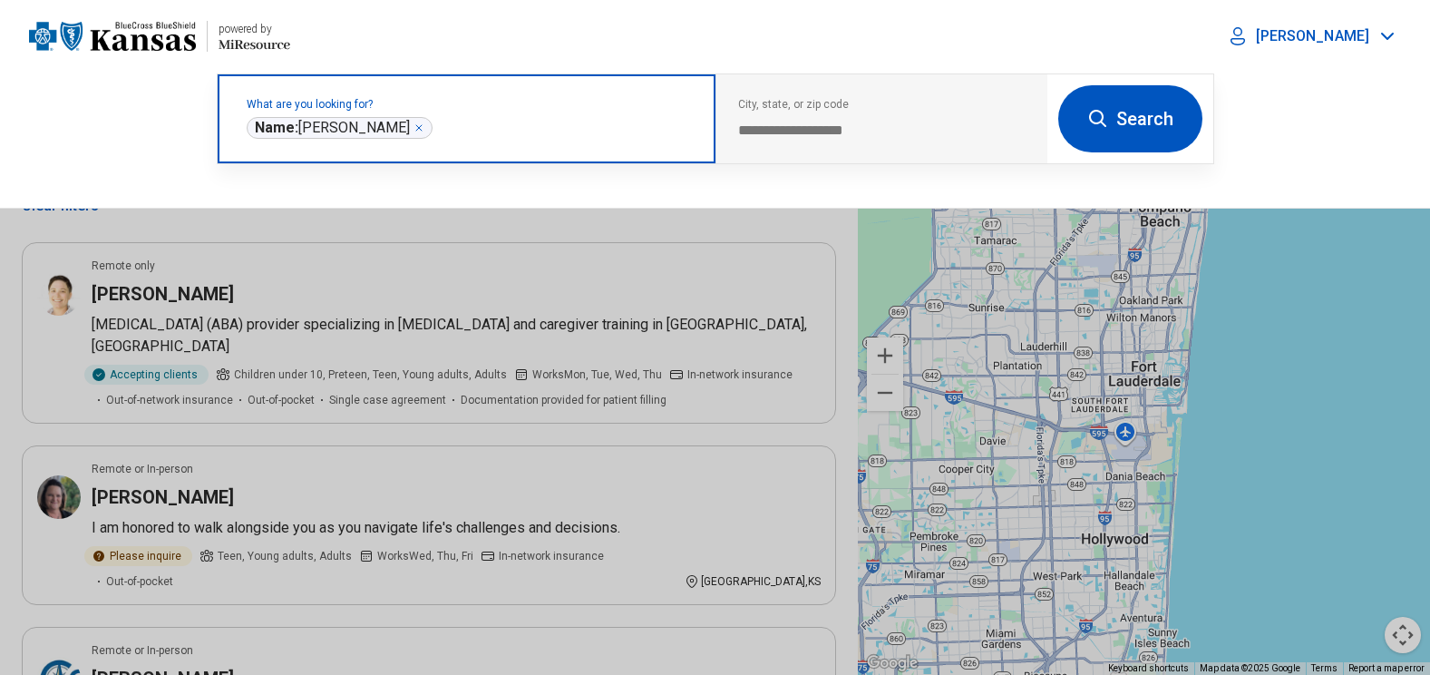
click at [418, 134] on div "**********" at bounding box center [340, 128] width 186 height 22
click at [417, 128] on icon "Remove" at bounding box center [418, 127] width 5 height 5
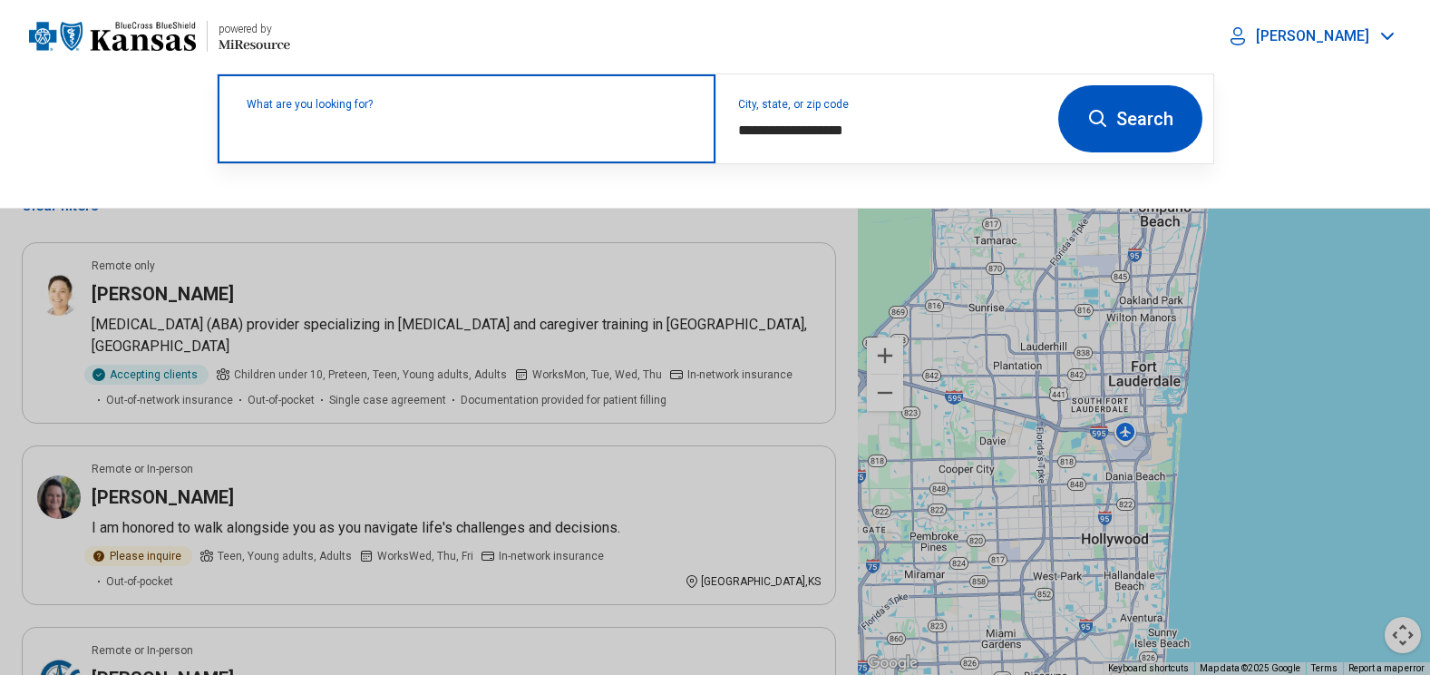
click at [417, 110] on label "What are you looking for?" at bounding box center [470, 104] width 447 height 11
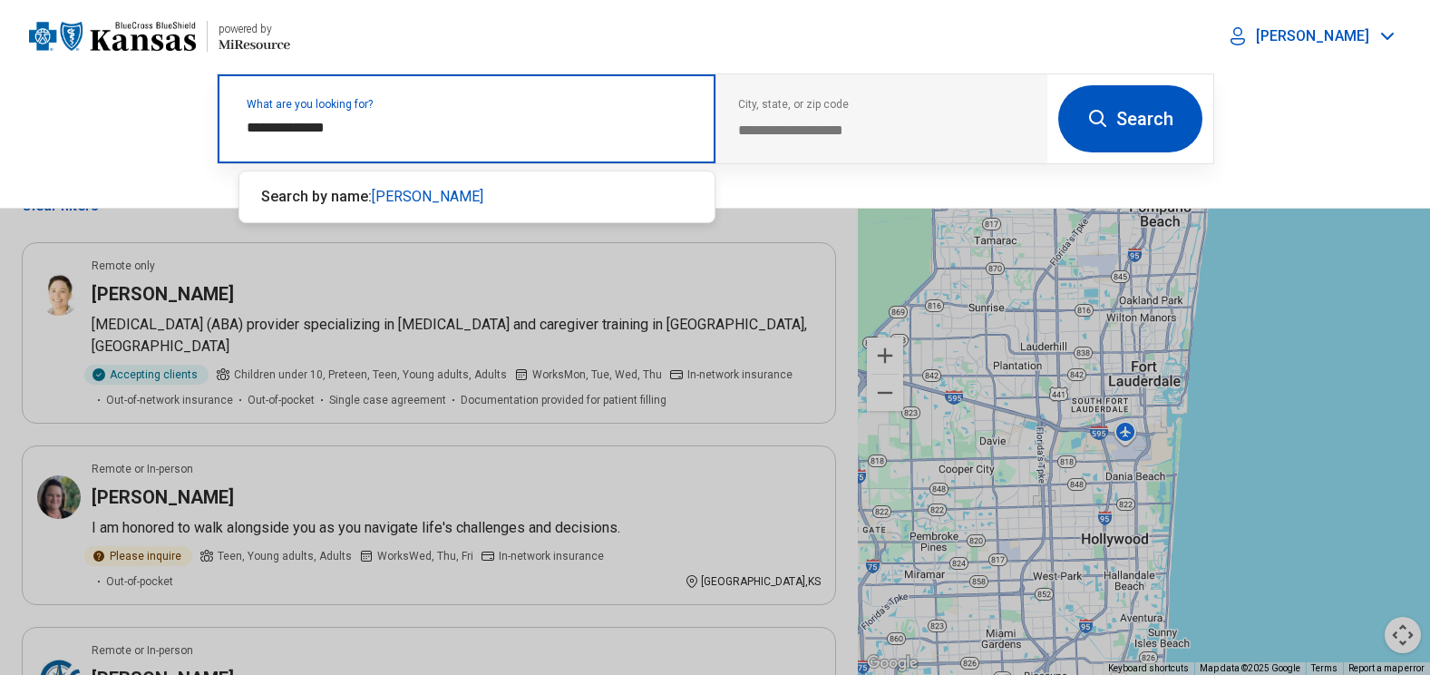
type input "**********"
